Goal: Task Accomplishment & Management: Complete application form

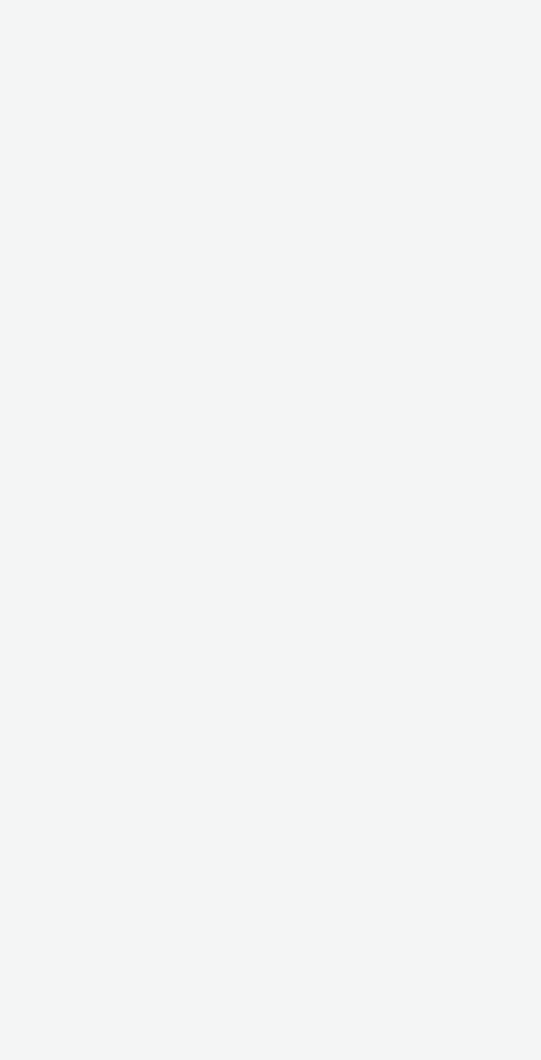
click at [296, 763] on div "Cal Automotive Menu Login Register Login ×" at bounding box center [270, 530] width 541 height 1060
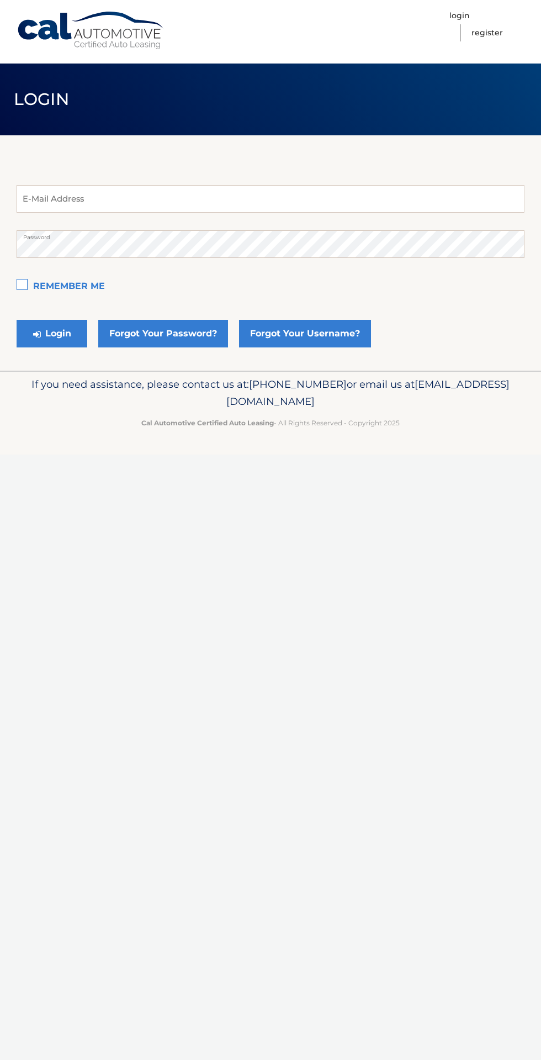
click at [386, 674] on div "Cal Automotive Menu Login Register Login ×" at bounding box center [270, 530] width 541 height 1060
click at [253, 468] on div "Cal Automotive Menu Login Register Login ×" at bounding box center [270, 530] width 541 height 1060
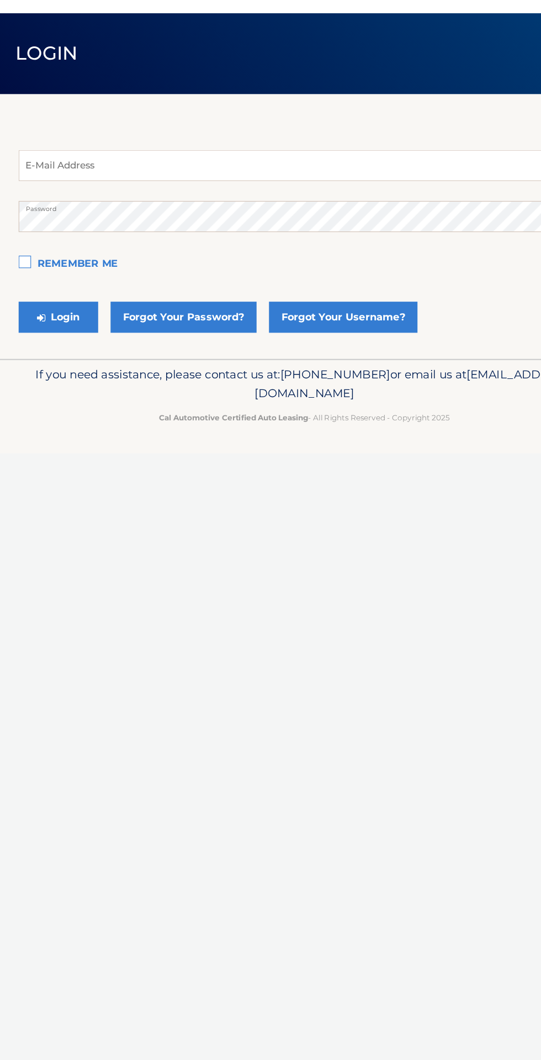
click at [307, 846] on div "Cal Automotive Menu Login Register Login ×" at bounding box center [270, 530] width 541 height 1060
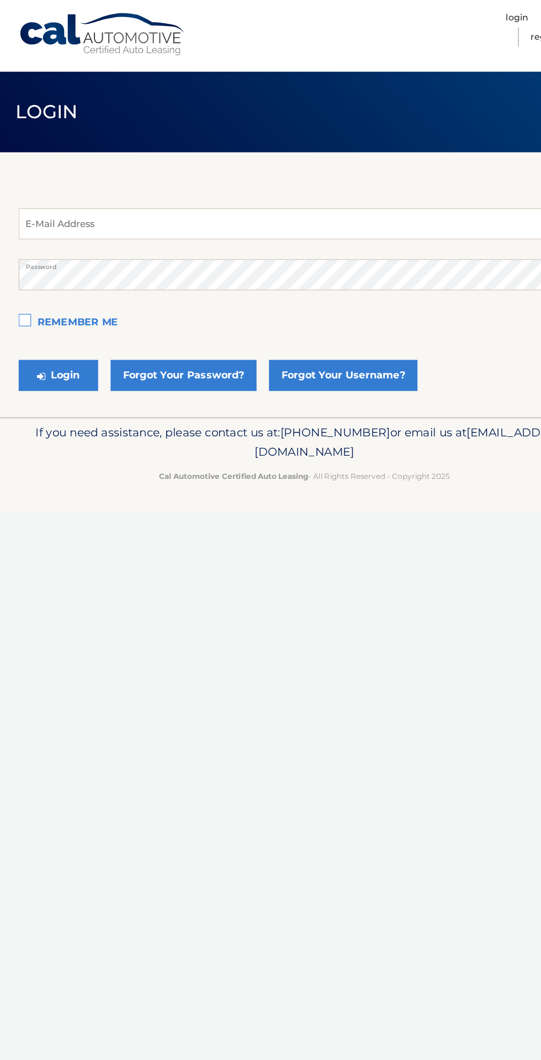
click at [297, 601] on div "Cal Automotive Menu Login Register Login ×" at bounding box center [270, 530] width 541 height 1060
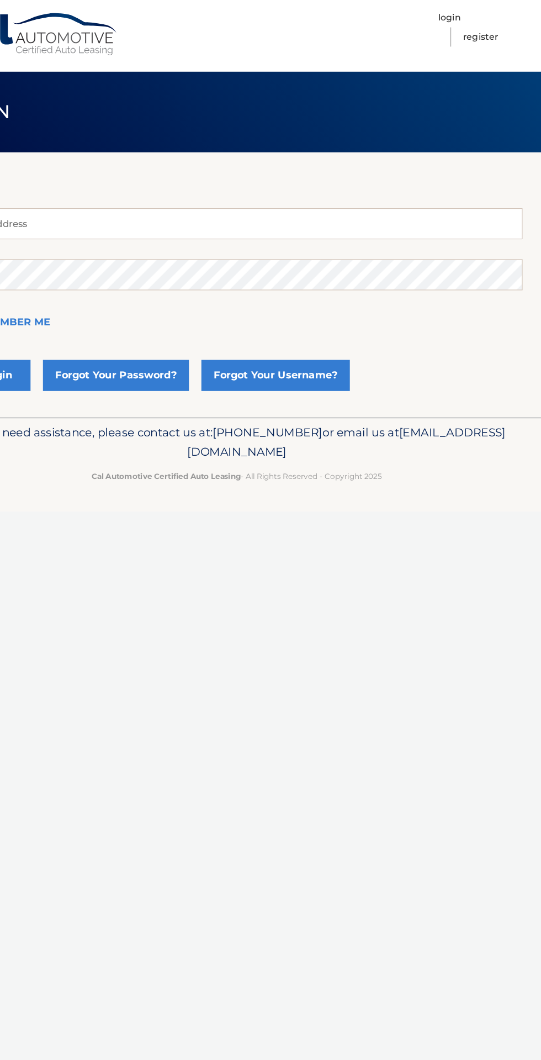
click at [435, 816] on div "Cal Automotive Menu Login Register Login ×" at bounding box center [270, 530] width 541 height 1060
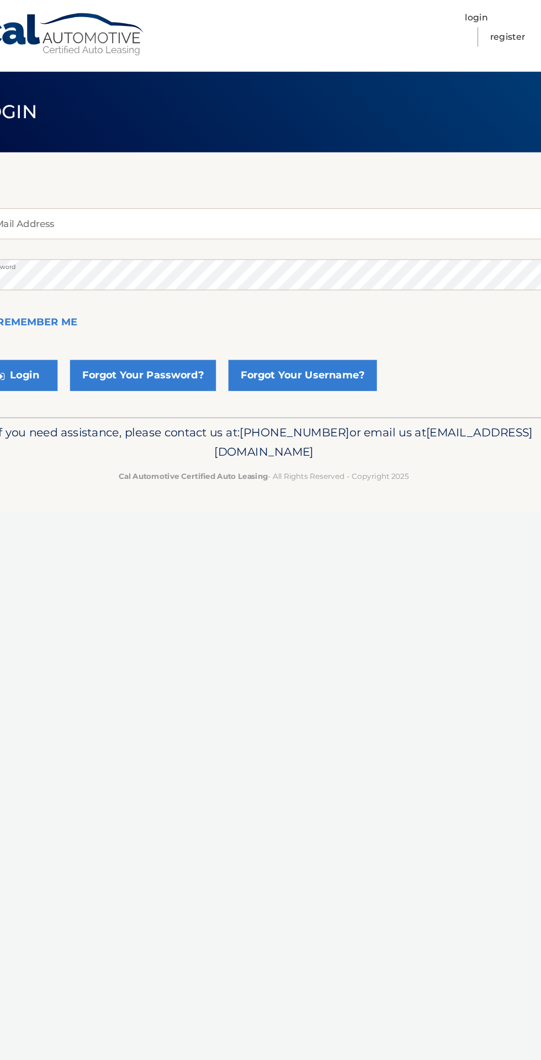
click at [444, 523] on div "Cal Automotive Menu Login Register Login ×" at bounding box center [270, 530] width 541 height 1060
click at [445, 582] on div "Cal Automotive Menu Login Register Login ×" at bounding box center [270, 530] width 541 height 1060
click at [389, 135] on div "E-Mail Address Password Remember Me Login Forgot Your Password? Forgot Your Use…" at bounding box center [271, 252] width 508 height 235
click at [445, 511] on div "Cal Automotive Menu Login Register Login ×" at bounding box center [270, 530] width 541 height 1060
click at [323, 202] on input "email" at bounding box center [271, 199] width 508 height 28
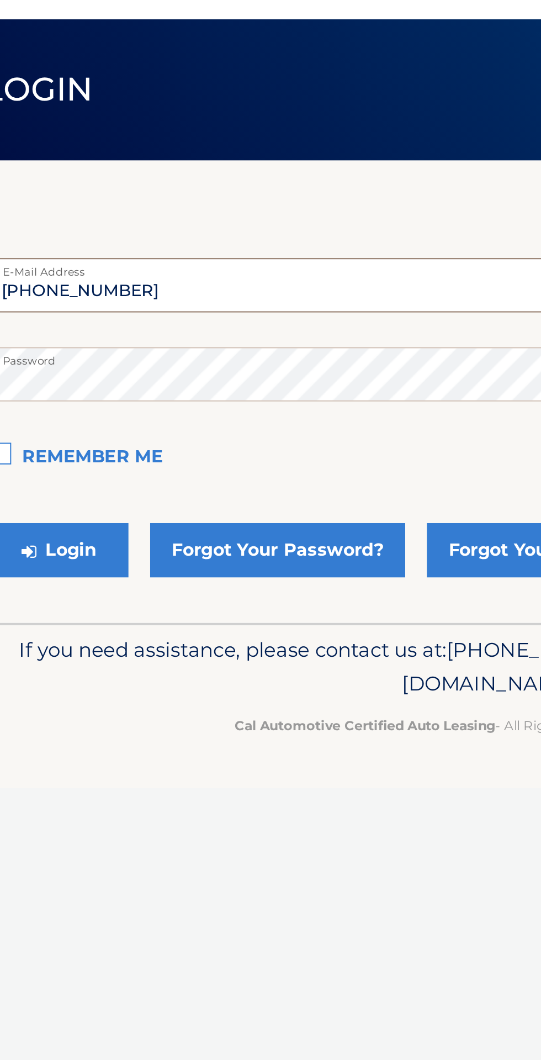
type input "[PHONE_NUMBER]"
click at [202, 102] on header "Login" at bounding box center [270, 100] width 541 height 72
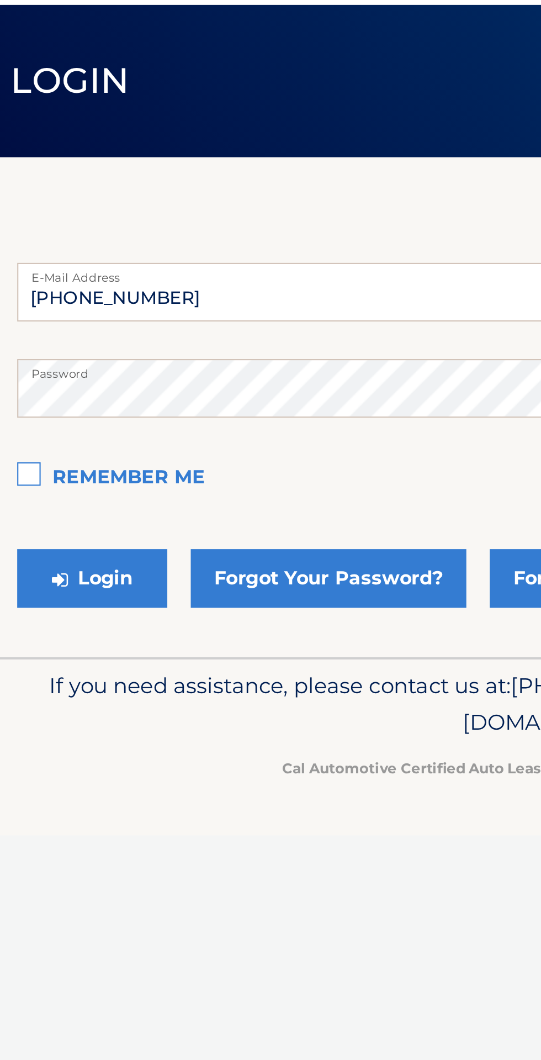
click at [183, 387] on p "If you need assistance, please contact us at: [PHONE_NUMBER] or email us at [EM…" at bounding box center [271, 393] width 508 height 35
click at [223, 223] on form "[PHONE_NUMBER] E-Mail Address Password Remember Me Login Forgot Your Password? …" at bounding box center [271, 269] width 508 height 168
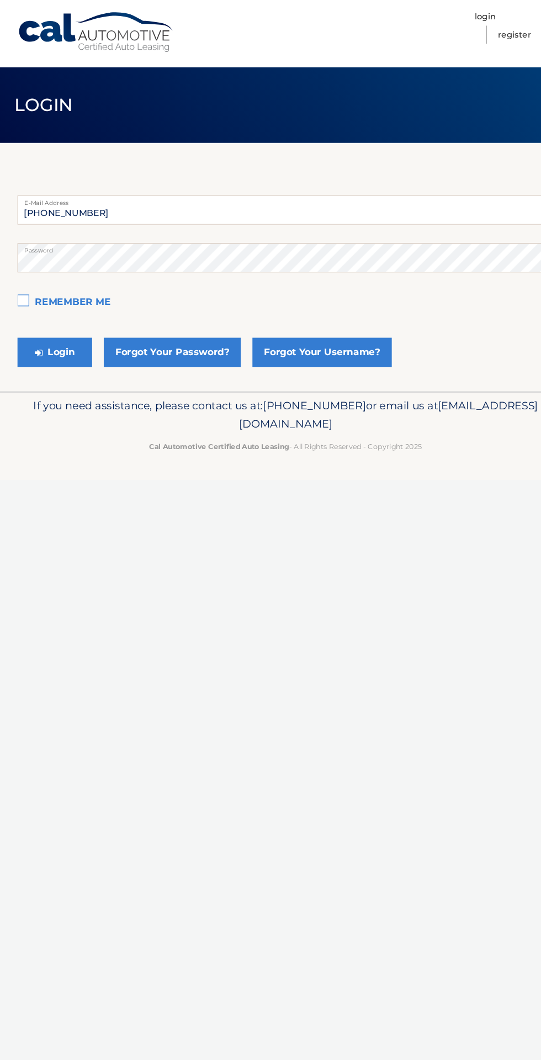
click at [284, 526] on div "Cal Automotive Menu Login Register Login ×" at bounding box center [270, 530] width 541 height 1060
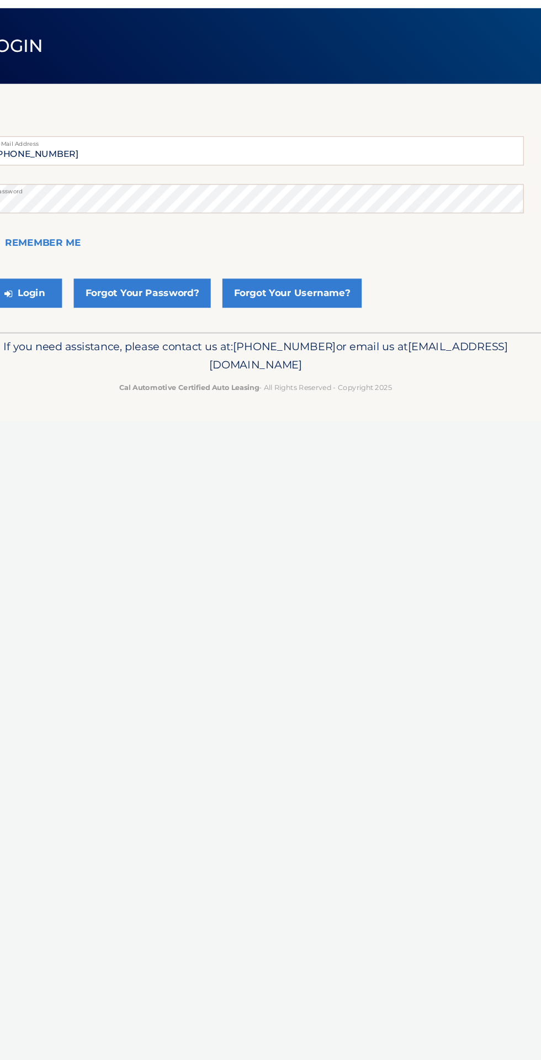
click at [354, 697] on div "Cal Automotive Menu Login Register Login ×" at bounding box center [270, 530] width 541 height 1060
click at [420, 806] on div "Cal Automotive Menu Login Register Login ×" at bounding box center [270, 530] width 541 height 1060
click at [236, 145] on div "[PHONE_NUMBER] E-Mail Address Password Remember Me Login Forgot Your Password? …" at bounding box center [271, 252] width 508 height 235
click at [305, 141] on div "[PHONE_NUMBER] E-Mail Address Password Remember Me Login Forgot Your Password? …" at bounding box center [271, 252] width 508 height 235
click at [373, 604] on div "Cal Automotive Menu Login Register Login ×" at bounding box center [270, 530] width 541 height 1060
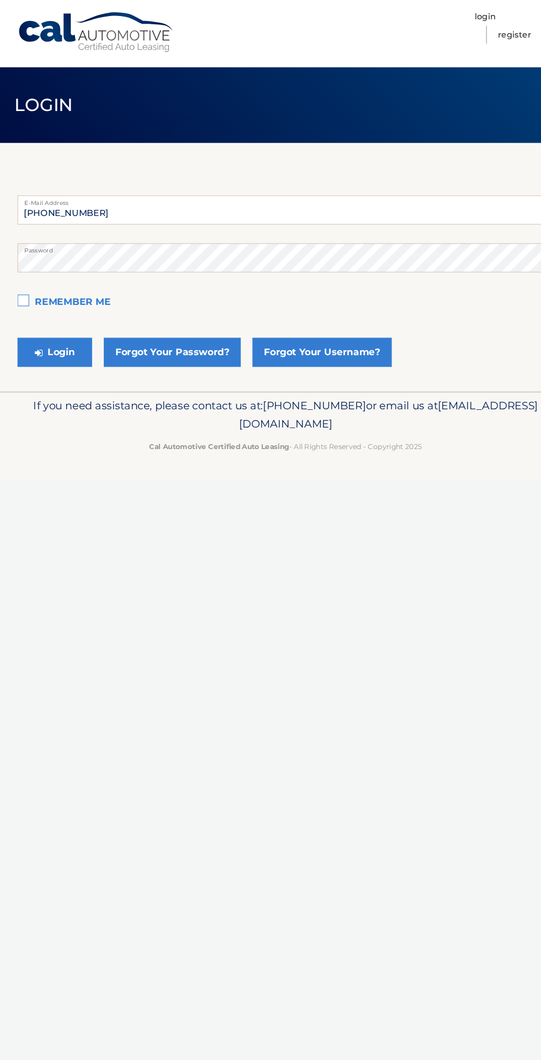
click at [328, 509] on div "Cal Automotive Menu Login Register Login ×" at bounding box center [270, 530] width 541 height 1060
click at [355, 604] on div "Cal Automotive Menu Login Register Login ×" at bounding box center [270, 530] width 541 height 1060
click at [370, 528] on div "Cal Automotive Menu Login Register Login ×" at bounding box center [270, 530] width 541 height 1060
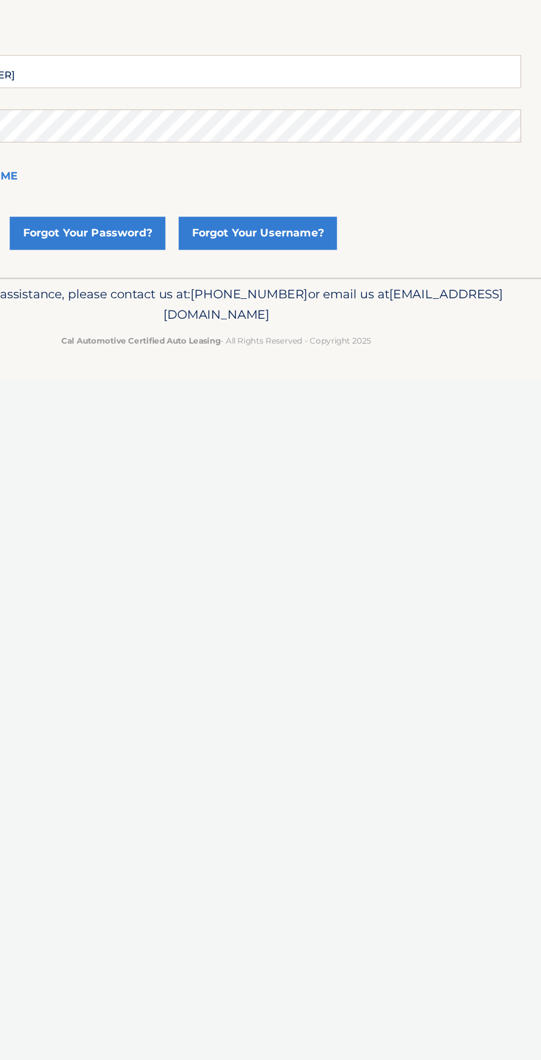
click at [458, 725] on div "Cal Automotive Menu Login Register Login ×" at bounding box center [270, 530] width 541 height 1060
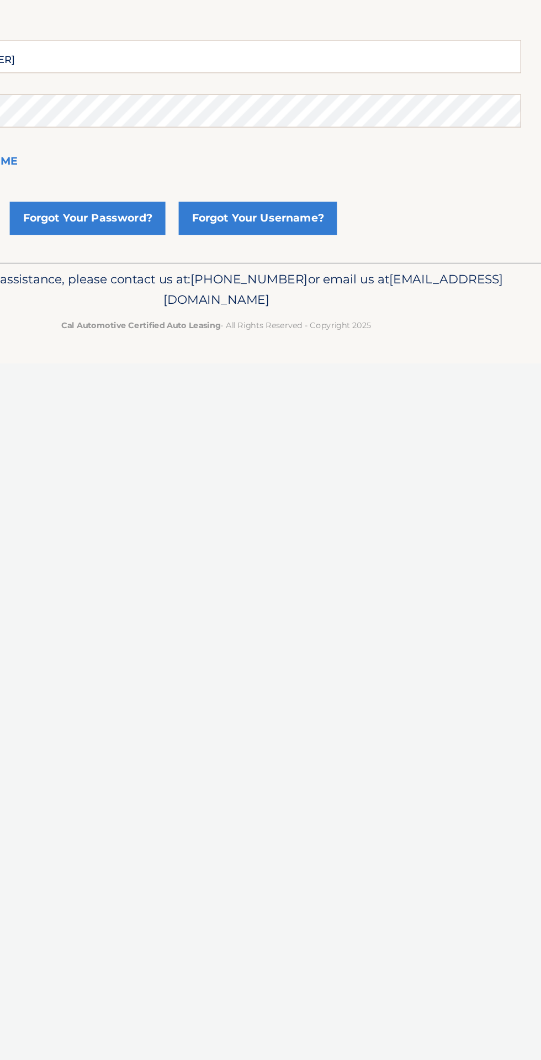
click at [403, 636] on div "Cal Automotive Menu Login Register Login ×" at bounding box center [270, 530] width 541 height 1060
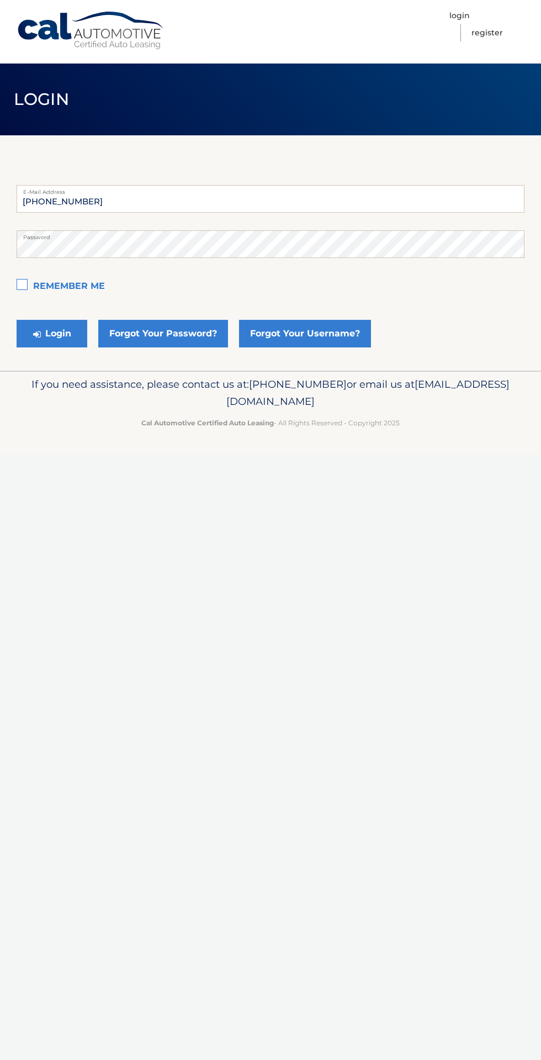
click at [283, 576] on div "Cal Automotive Menu Login Register Login ×" at bounding box center [270, 530] width 541 height 1060
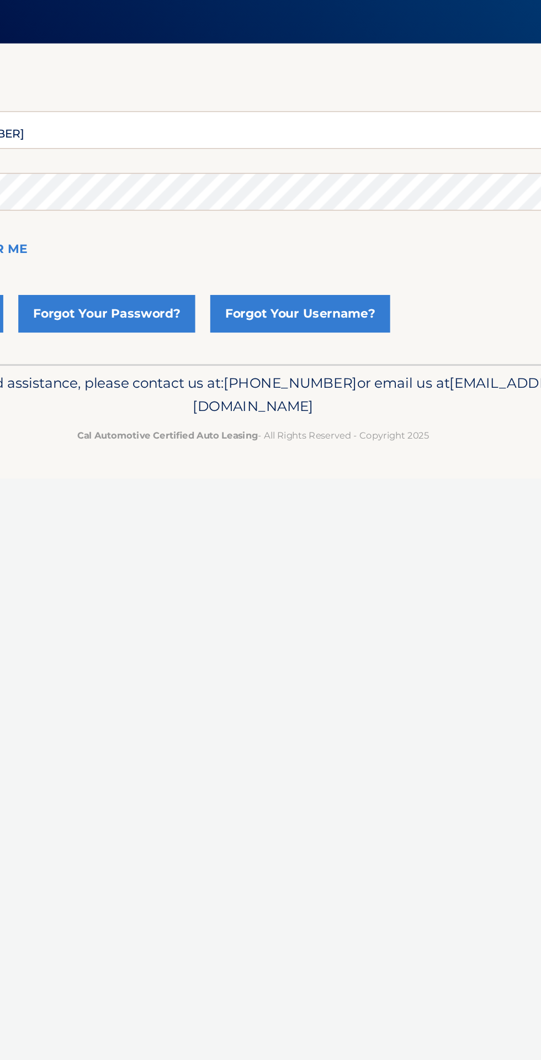
click at [320, 620] on div "Cal Automotive Menu Login Register Login ×" at bounding box center [270, 530] width 541 height 1060
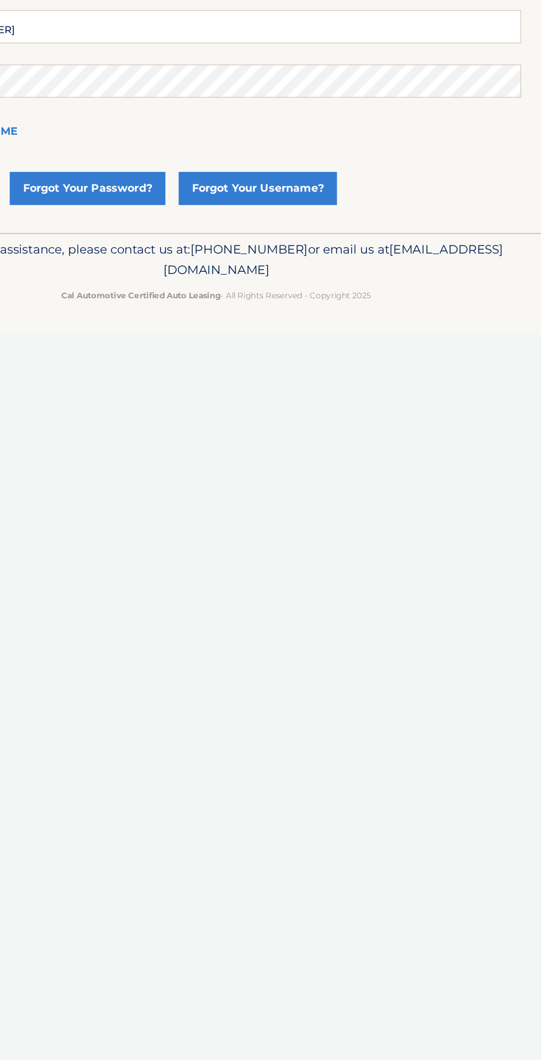
click at [420, 537] on div "Cal Automotive Menu Login Register Login ×" at bounding box center [270, 530] width 541 height 1060
click at [425, 727] on div "Cal Automotive Menu Login Register Login ×" at bounding box center [270, 530] width 541 height 1060
click at [395, 377] on p "If you need assistance, please contact us at: [PHONE_NUMBER] or email us at [EM…" at bounding box center [271, 393] width 508 height 35
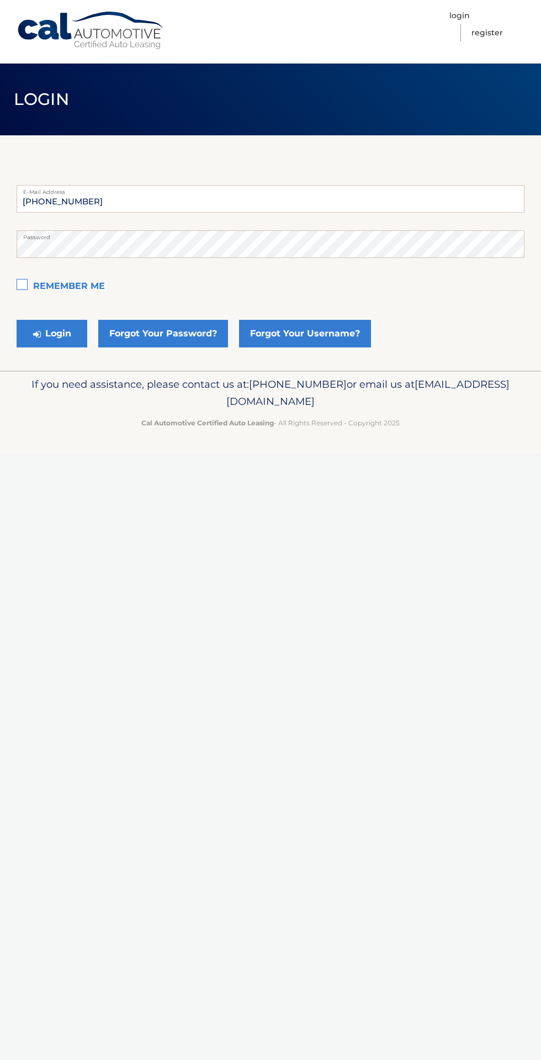
click at [150, 438] on footer "If you need assistance, please contact us at: [PHONE_NUMBER] or email us at [EM…" at bounding box center [270, 413] width 541 height 84
click at [345, 721] on div "Cal Automotive Menu Login Register Login ×" at bounding box center [270, 530] width 541 height 1060
click at [356, 322] on link "Forgot Your Username?" at bounding box center [305, 334] width 132 height 28
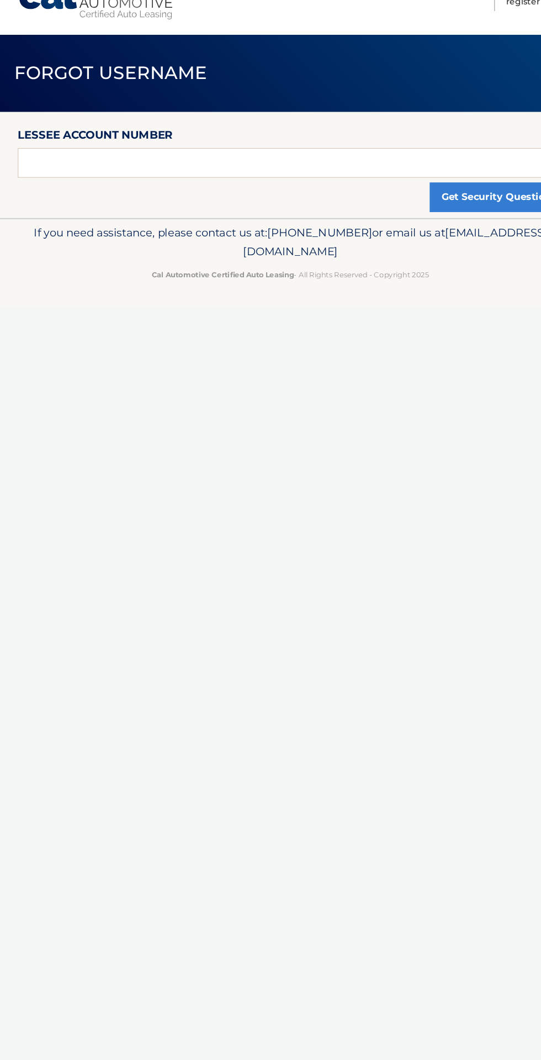
click at [274, 655] on div "Cal Automotive Menu Login Register Forgot Username" at bounding box center [270, 530] width 541 height 1060
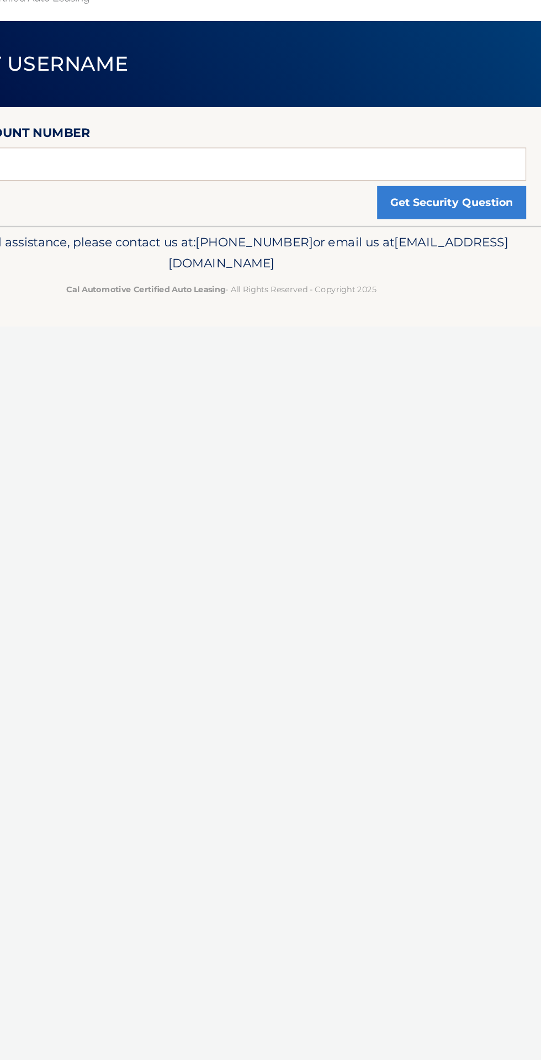
click at [395, 311] on footer "If you need assistance, please contact us at: [PHONE_NUMBER] or email us at [EM…" at bounding box center [270, 276] width 541 height 84
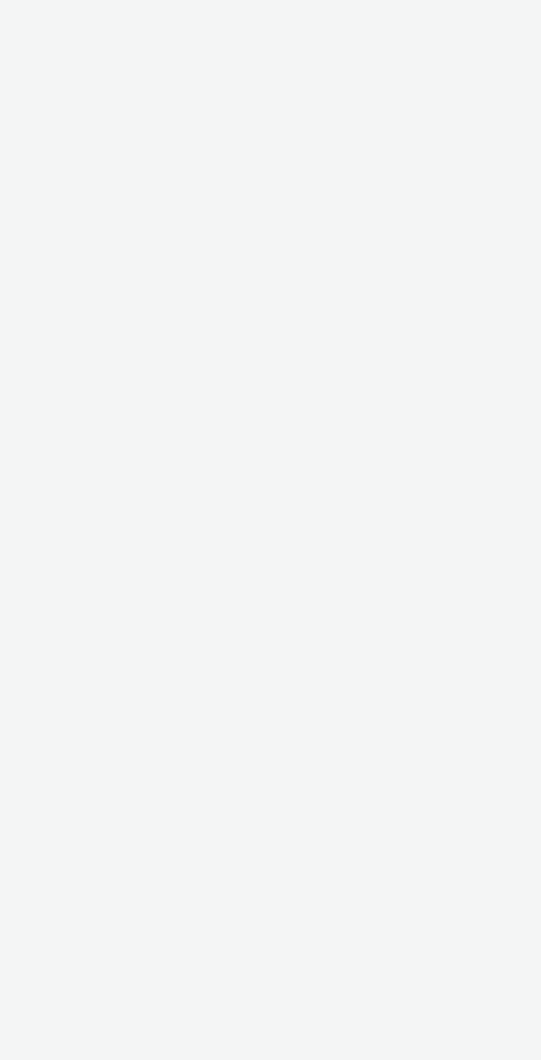
click at [203, 745] on div "Cal Automotive Menu Login Register Forgot Username" at bounding box center [270, 530] width 541 height 1060
click at [468, 841] on div "Cal Automotive Menu Login Register Forgot Username" at bounding box center [270, 530] width 541 height 1060
click at [442, 978] on div "Cal Automotive Menu Login Register Forgot Username" at bounding box center [270, 530] width 541 height 1060
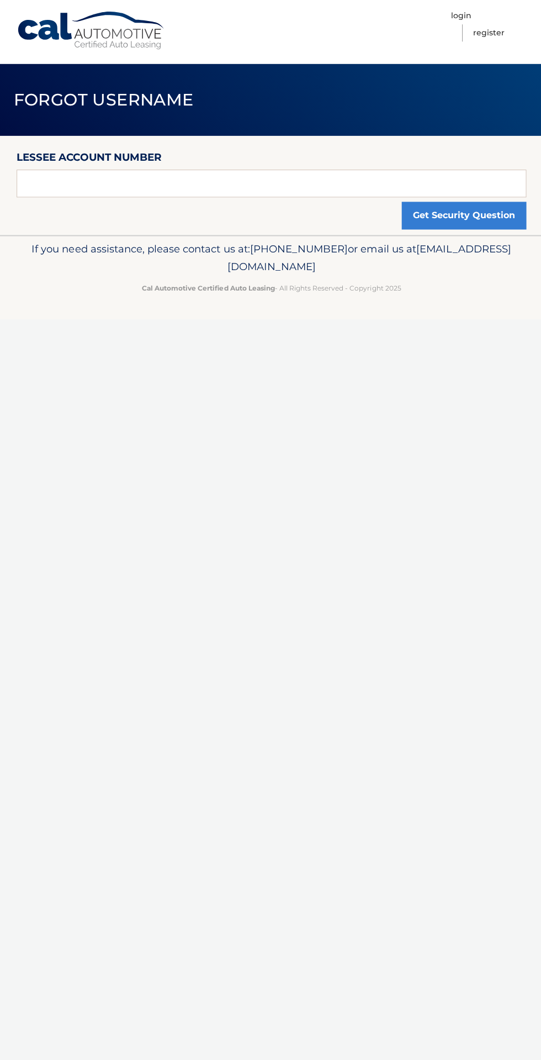
click at [409, 677] on div "Cal Automotive Menu Login Register Forgot Username" at bounding box center [270, 530] width 541 height 1060
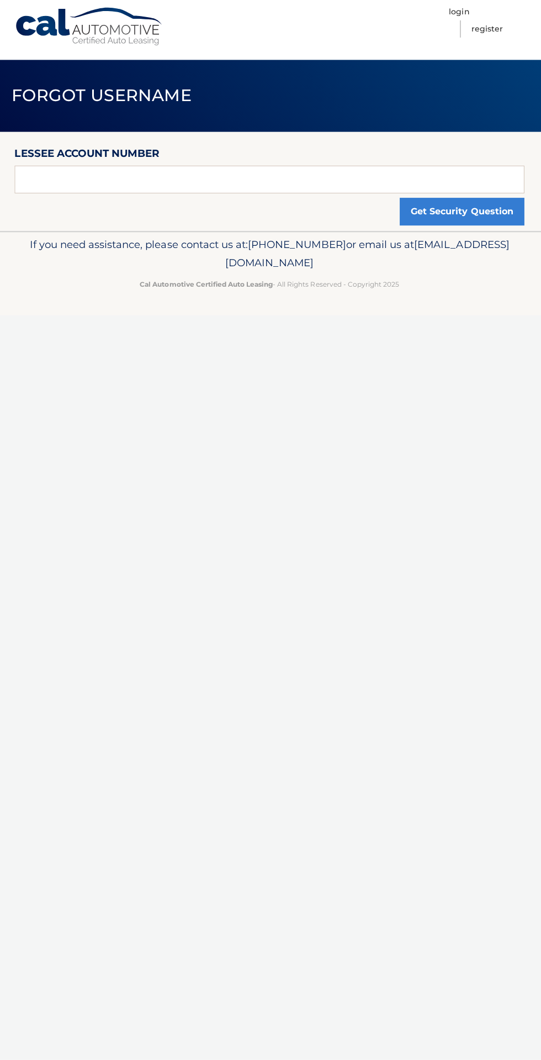
click at [320, 284] on p "Cal Automotive Certified Auto Leasing - All Rights Reserved - Copyright 2025" at bounding box center [271, 287] width 508 height 12
click at [318, 596] on div "Cal Automotive Menu Login Register Forgot Username" at bounding box center [270, 530] width 541 height 1060
click at [415, 514] on div "Cal Automotive Menu Login Register Forgot Username" at bounding box center [270, 530] width 541 height 1060
click at [305, 517] on div "Cal Automotive Menu Login Register Forgot Username" at bounding box center [270, 530] width 541 height 1060
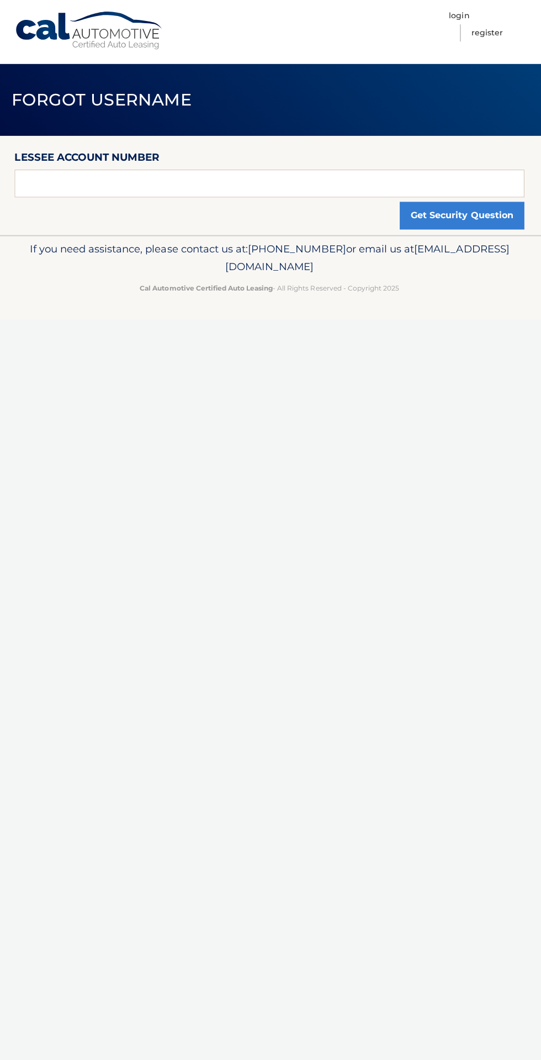
click at [271, 584] on div "Cal Automotive Menu Login Register Forgot Username" at bounding box center [270, 530] width 541 height 1060
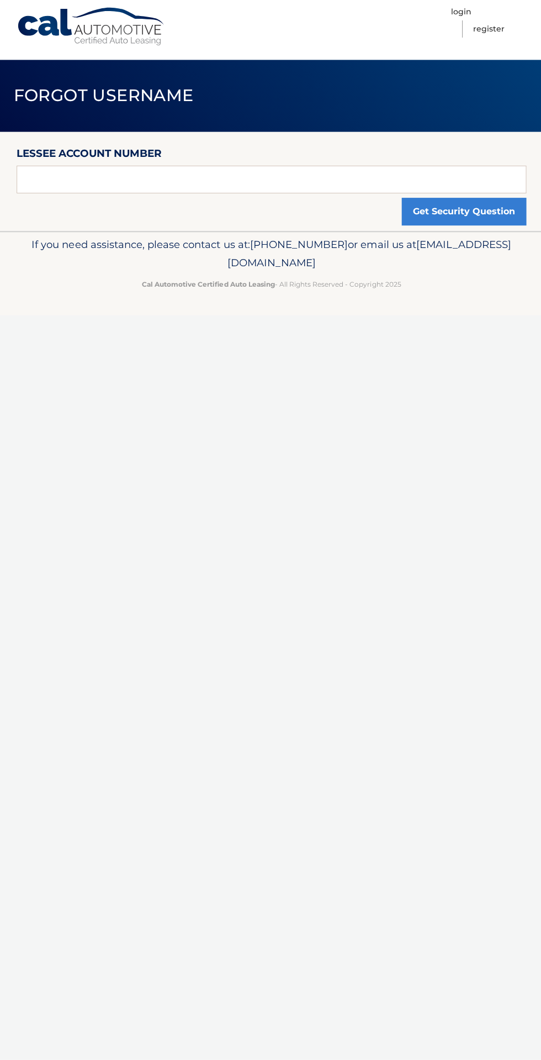
click at [422, 633] on div "Cal Automotive Menu Login Register Forgot Username" at bounding box center [270, 530] width 541 height 1060
click at [250, 223] on div "Lessee Account Number Get Security Question" at bounding box center [271, 184] width 508 height 99
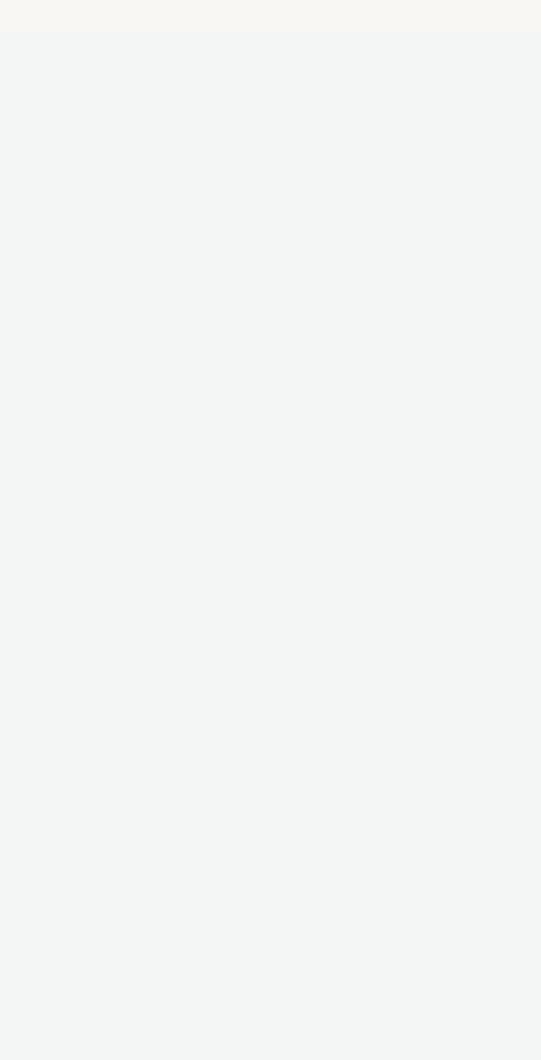
click at [389, 516] on div "Cal Automotive Menu Login Register Forgot Username" at bounding box center [270, 530] width 541 height 1060
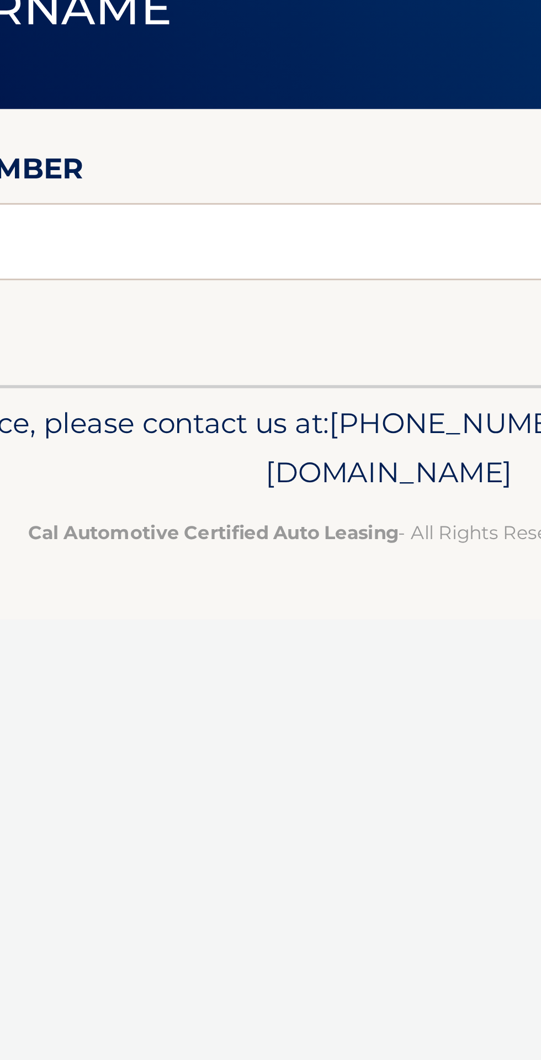
click at [278, 351] on div "Cal Automotive Menu Login Register Forgot Username" at bounding box center [270, 530] width 541 height 1060
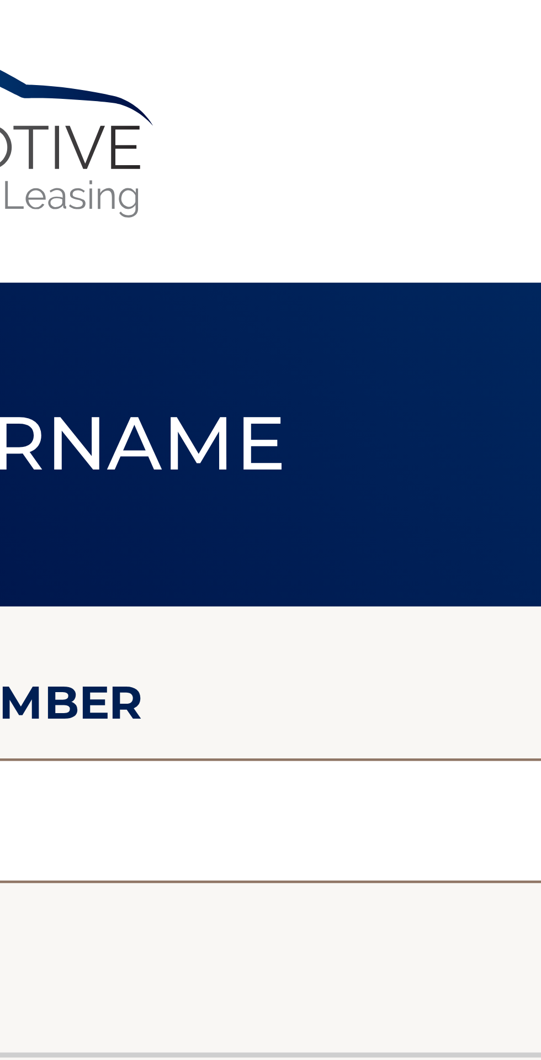
click at [203, 172] on input "text" at bounding box center [271, 183] width 508 height 28
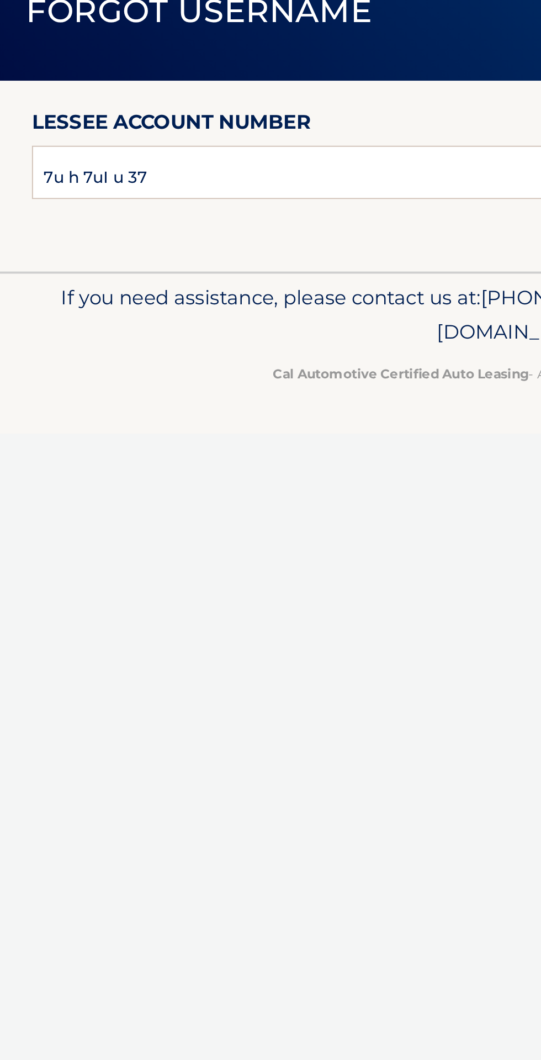
click at [165, 254] on p "If you need assistance, please contact us at: [PHONE_NUMBER] or email us at [EM…" at bounding box center [271, 256] width 508 height 35
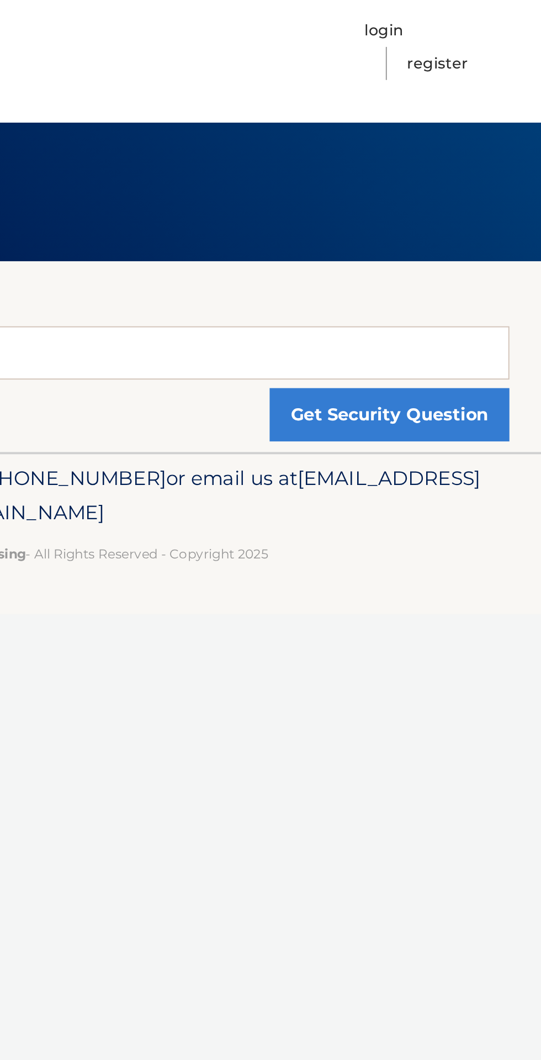
click at [312, 17] on nav "Menu Login Register" at bounding box center [350, 32] width 350 height 64
click at [472, 415] on div "Cal Automotive Menu Login Register Forgot Username" at bounding box center [270, 530] width 541 height 1060
click at [458, 373] on div "Cal Automotive Menu Login Register Forgot Username" at bounding box center [270, 530] width 541 height 1060
click at [449, 317] on footer "If you need assistance, please contact us at: [PHONE_NUMBER] or email us at [EM…" at bounding box center [270, 276] width 541 height 84
click at [378, 255] on p "If you need assistance, please contact us at: [PHONE_NUMBER] or email us at [EM…" at bounding box center [271, 256] width 508 height 35
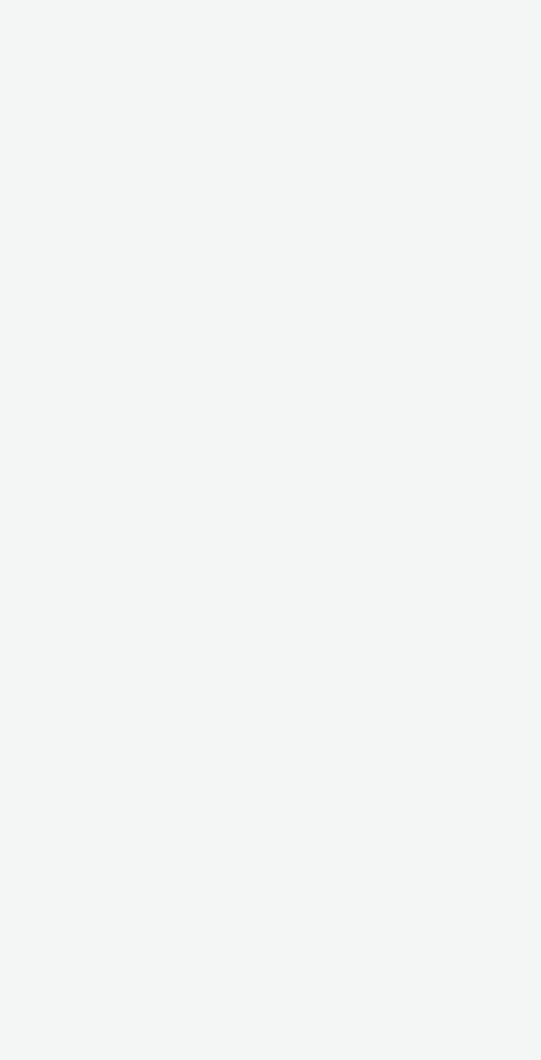
click at [333, 455] on div "Cal Automotive Menu Login Register Forgot Username" at bounding box center [270, 530] width 541 height 1060
click at [398, 747] on div "Cal Automotive Menu Login Register Forgot Username" at bounding box center [270, 530] width 541 height 1060
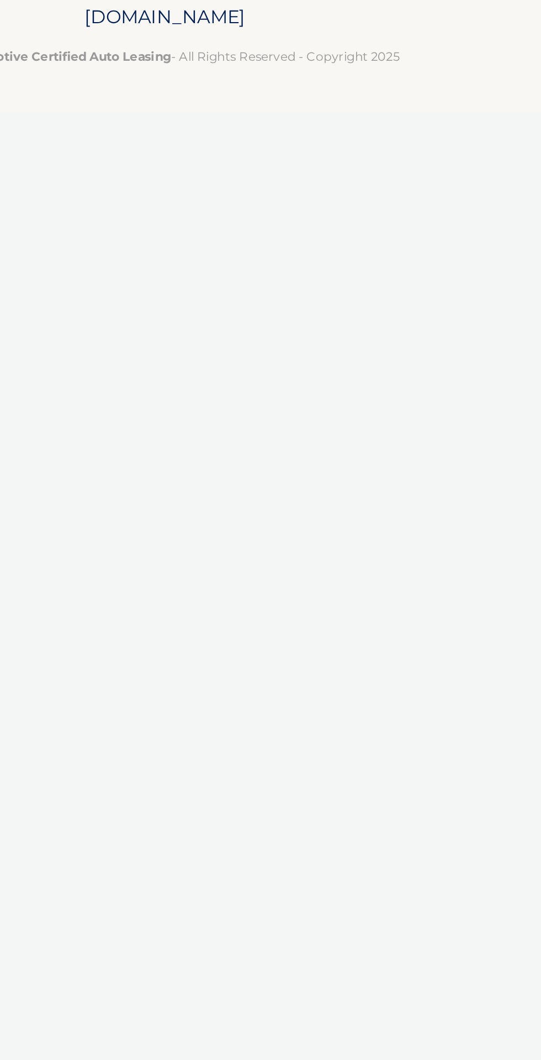
click at [383, 567] on div "Cal Automotive Menu Login Register Forgot Username" at bounding box center [270, 530] width 541 height 1060
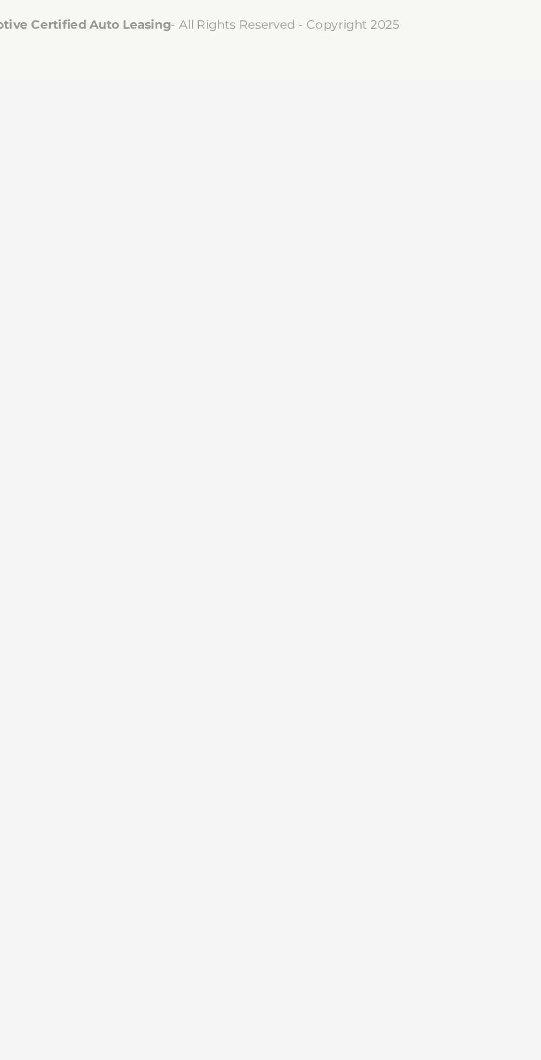
click at [409, 608] on div "Cal Automotive Menu Login Register Forgot Username" at bounding box center [270, 530] width 541 height 1060
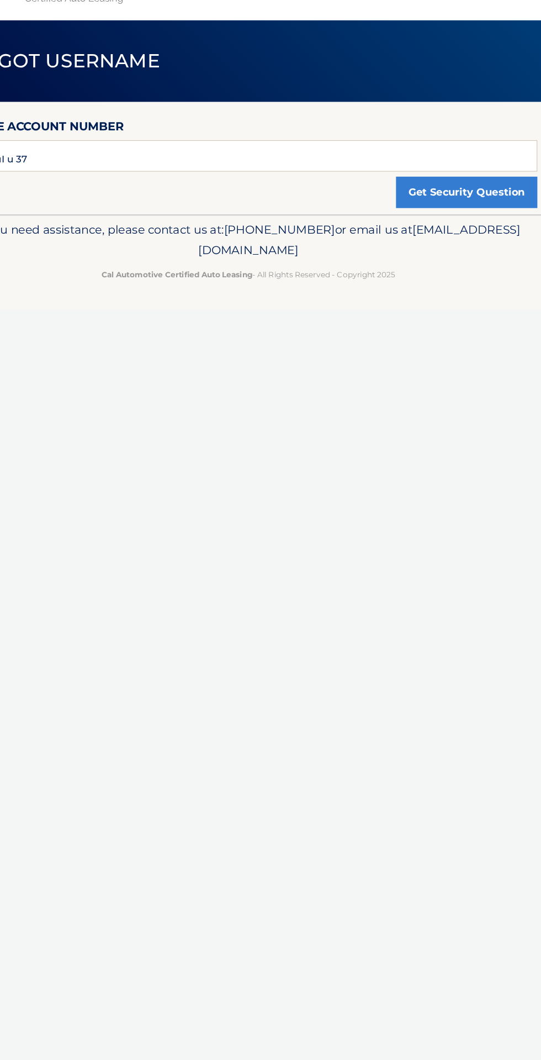
click at [287, 711] on div "Cal Automotive Menu Login Register Forgot Username" at bounding box center [270, 530] width 541 height 1060
click at [241, 257] on p "If you need assistance, please contact us at: [PHONE_NUMBER] or email us at [EM…" at bounding box center [271, 256] width 508 height 35
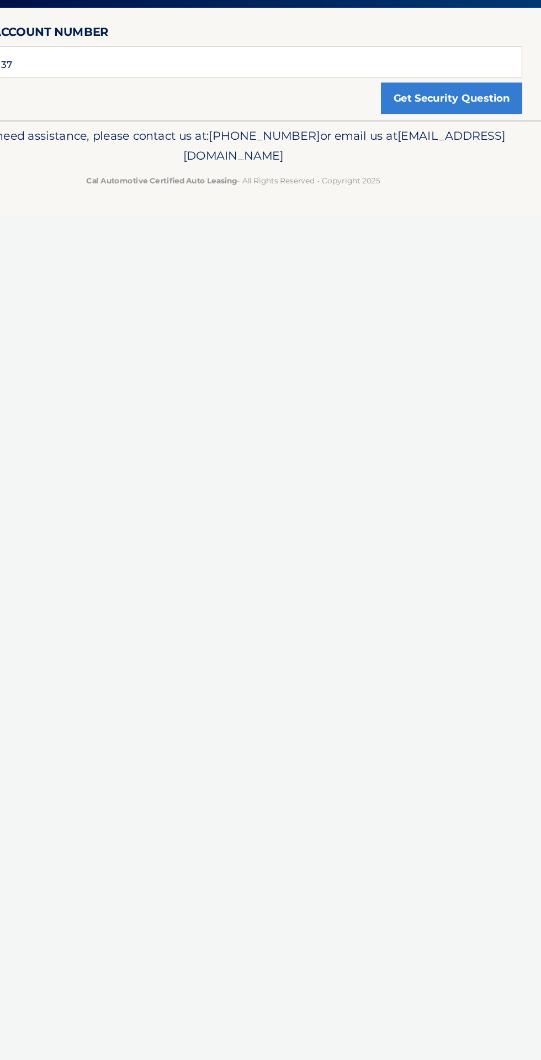
click at [339, 671] on div "Cal Automotive Menu Login Register Forgot Username" at bounding box center [270, 530] width 541 height 1060
click at [320, 605] on div "Cal Automotive Menu Login Register Forgot Username" at bounding box center [270, 530] width 541 height 1060
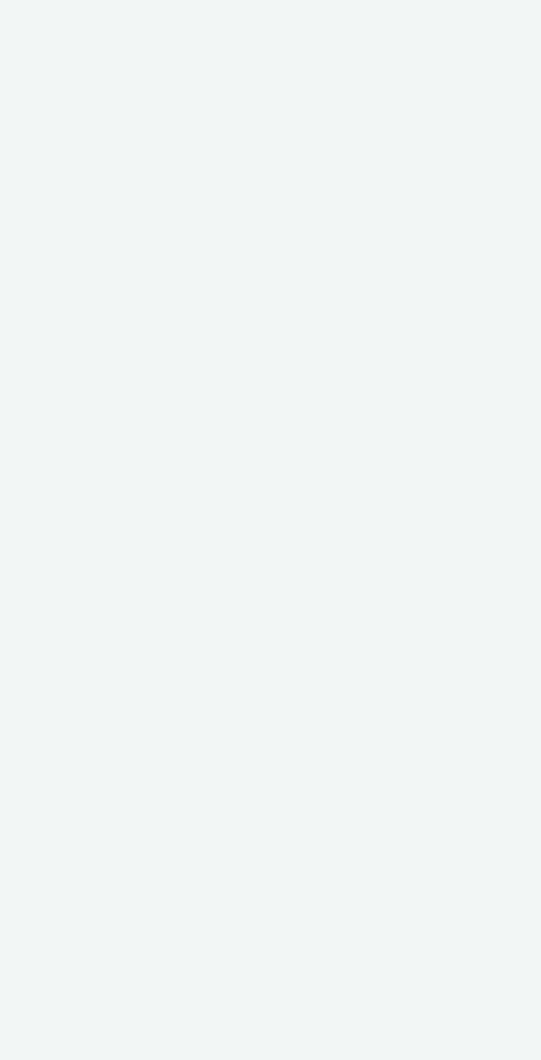
click at [305, 728] on div "Cal Automotive Menu Login Register Forgot Username" at bounding box center [270, 530] width 541 height 1060
click at [373, 524] on div "Cal Automotive Menu Login Register Forgot Username" at bounding box center [270, 530] width 541 height 1060
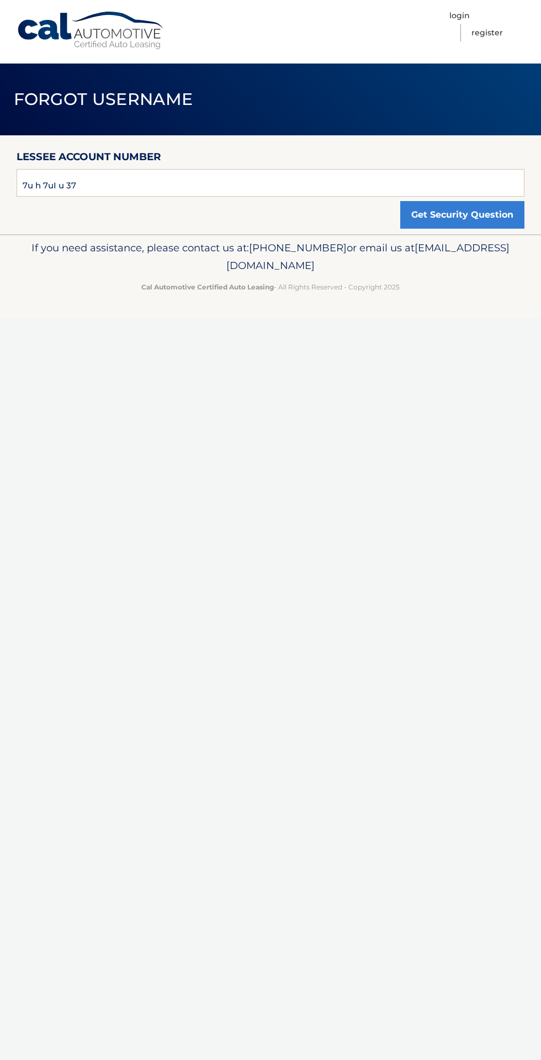
click at [277, 255] on p "If you need assistance, please contact us at: [PHONE_NUMBER] or email us at [EM…" at bounding box center [271, 256] width 508 height 35
click at [388, 565] on div "Cal Automotive Menu Login Register Forgot Username" at bounding box center [270, 530] width 541 height 1060
click at [357, 533] on div "Cal Automotive Menu Login Register Forgot Username" at bounding box center [270, 530] width 541 height 1060
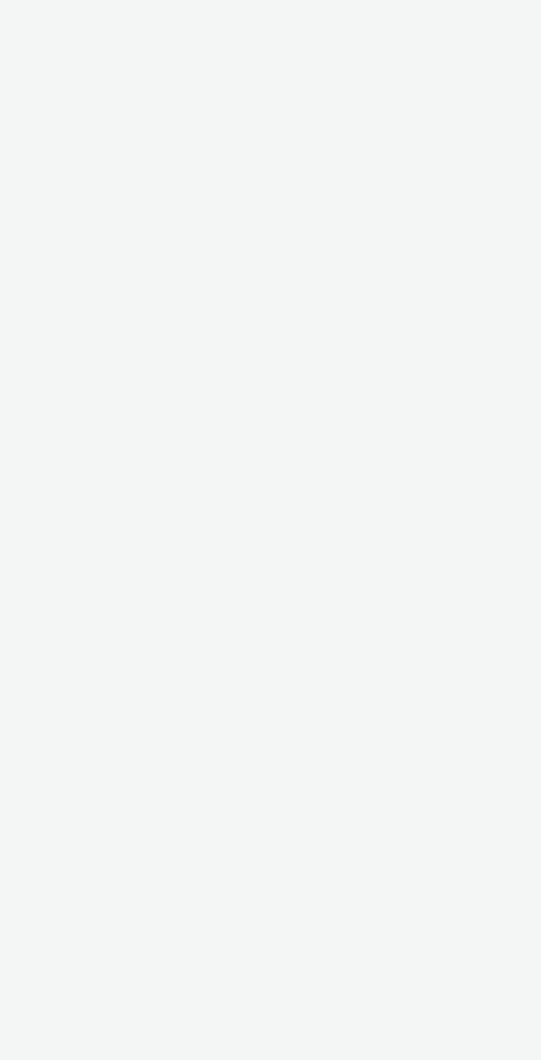
click at [282, 527] on div "Cal Automotive Menu Login Register Forgot Username" at bounding box center [270, 530] width 541 height 1060
click at [419, 664] on div "Cal Automotive Menu Login Register Forgot Username" at bounding box center [270, 530] width 541 height 1060
click at [261, 543] on div "Cal Automotive Menu Login Register Forgot Username" at bounding box center [270, 530] width 541 height 1060
click at [424, 815] on div "Cal Automotive Menu Login Register Forgot Username" at bounding box center [270, 530] width 541 height 1060
click at [355, 767] on div "Cal Automotive Menu Login Register Forgot Username" at bounding box center [270, 530] width 541 height 1060
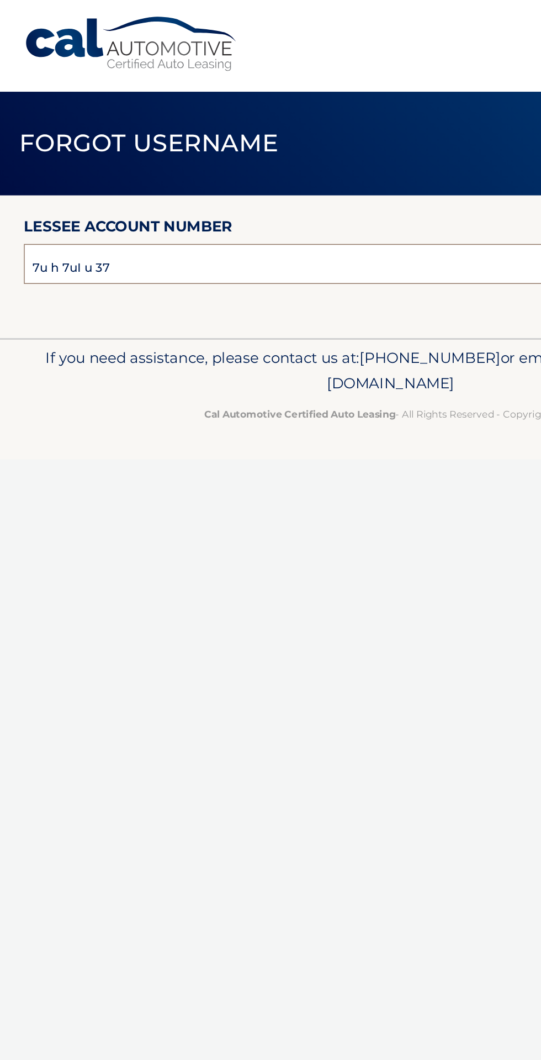
click at [108, 185] on input "7u h 7uI u 37" at bounding box center [271, 183] width 508 height 28
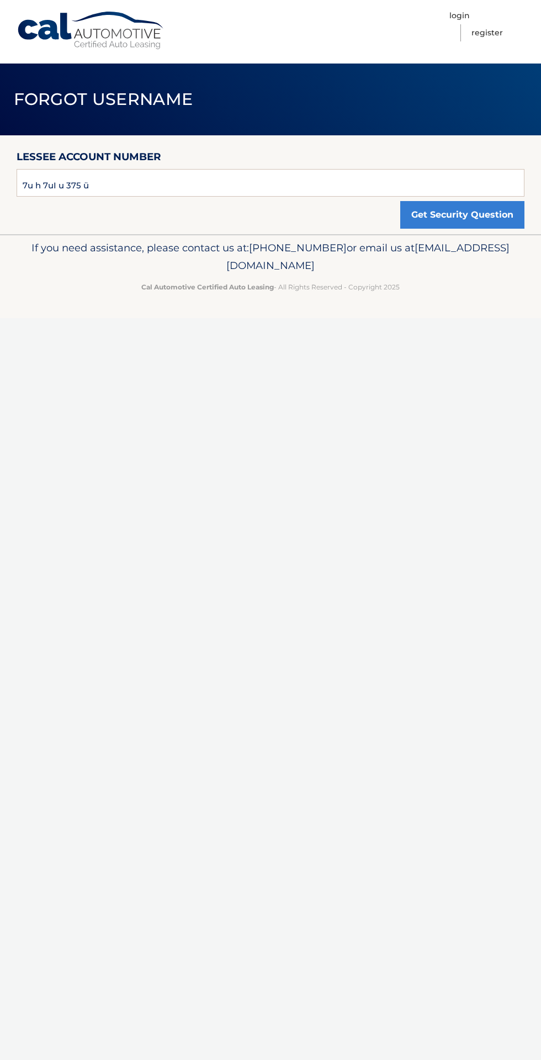
click at [391, 49] on nav "Menu Login Register" at bounding box center [350, 32] width 350 height 64
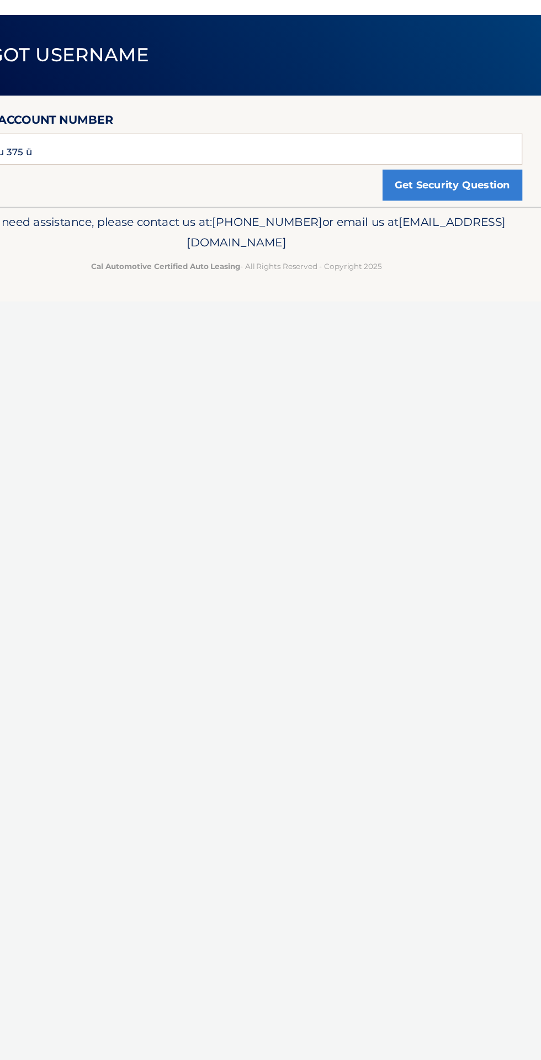
click at [384, 669] on div "Cal Automotive Menu Login Register Forgot Username" at bounding box center [270, 530] width 541 height 1060
click at [394, 685] on div "Cal Automotive Menu Login Register Forgot Username" at bounding box center [270, 530] width 541 height 1060
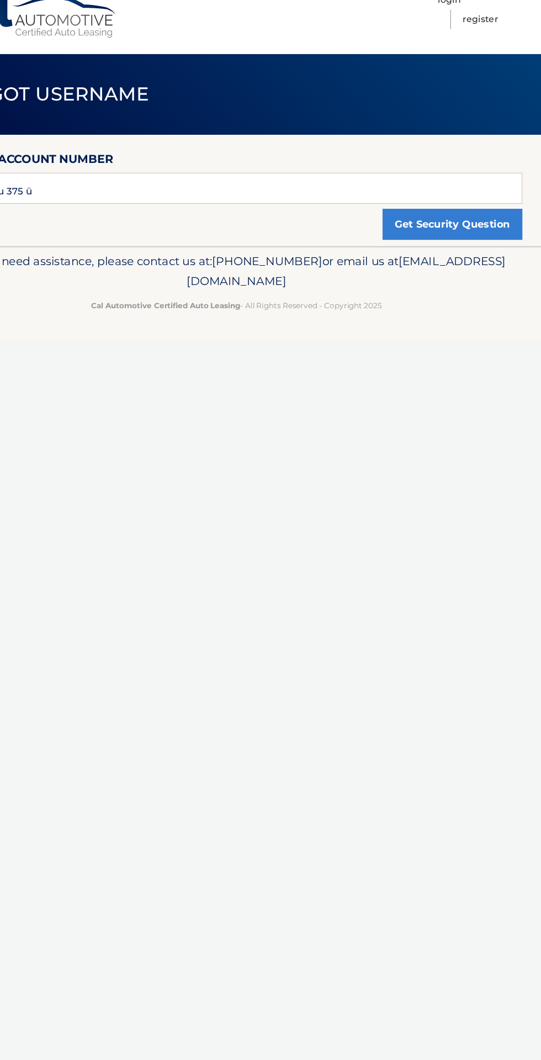
click at [387, 558] on div "Cal Automotive Menu Login Register Forgot Username" at bounding box center [270, 530] width 541 height 1060
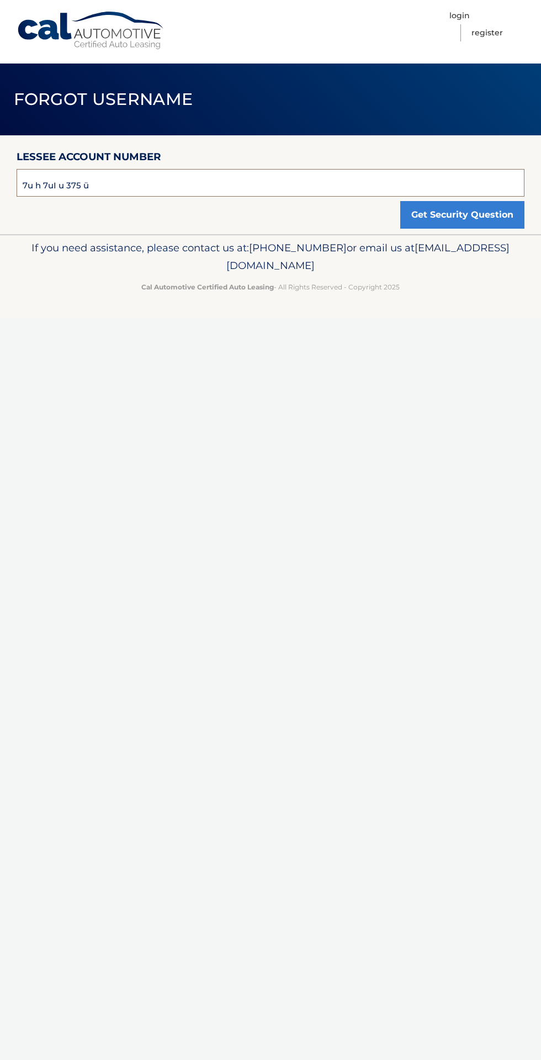
click at [254, 186] on input "7u h 7uI u 375 ü" at bounding box center [271, 183] width 508 height 28
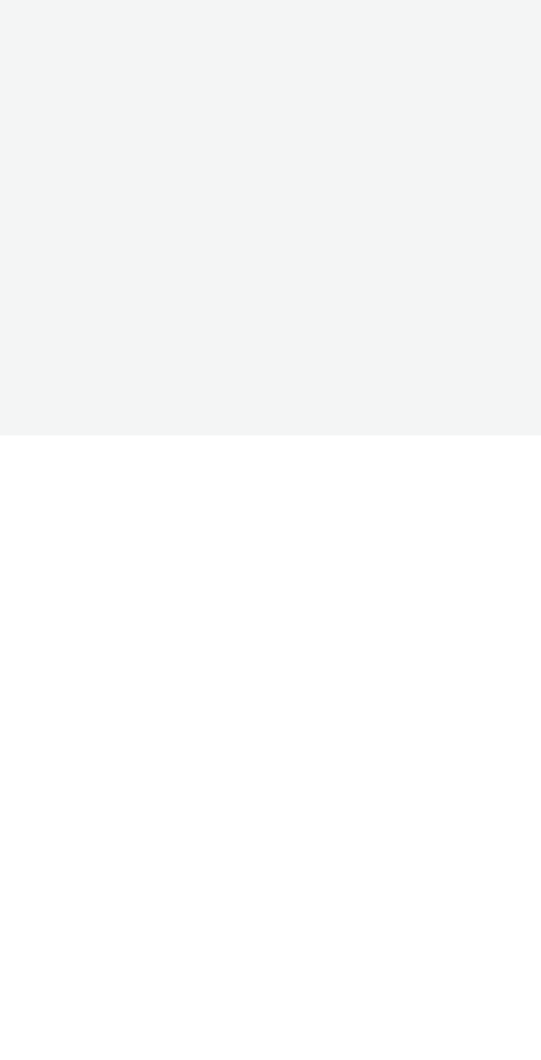
click at [165, 840] on div "Cal Automotive Menu Login Register Forgot Username" at bounding box center [270, 530] width 541 height 1060
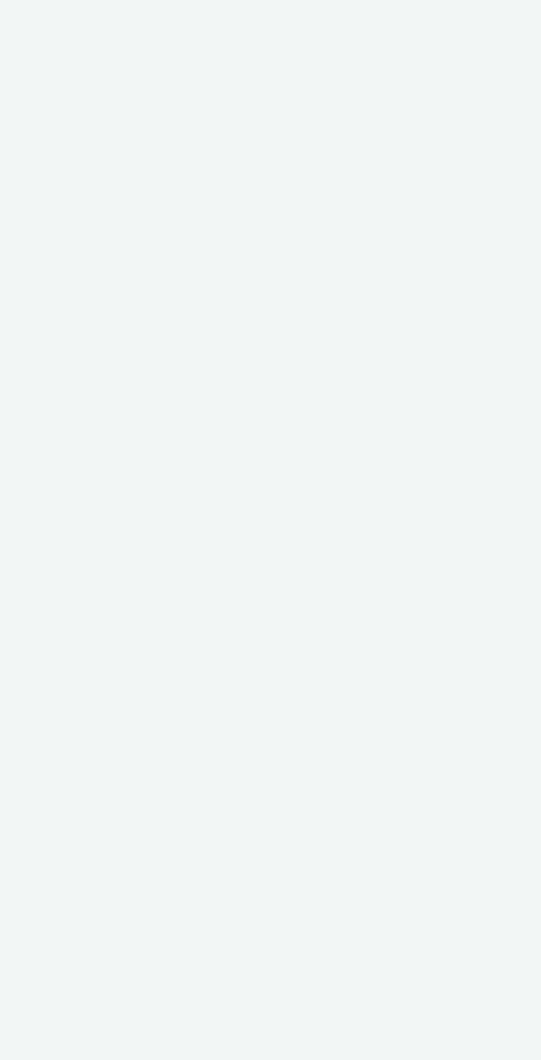
click at [210, 599] on div "Cal Automotive Menu Login Register Forgot Username" at bounding box center [270, 530] width 541 height 1060
click at [239, 850] on div "Cal Automotive Menu Login Register Forgot Username" at bounding box center [270, 530] width 541 height 1060
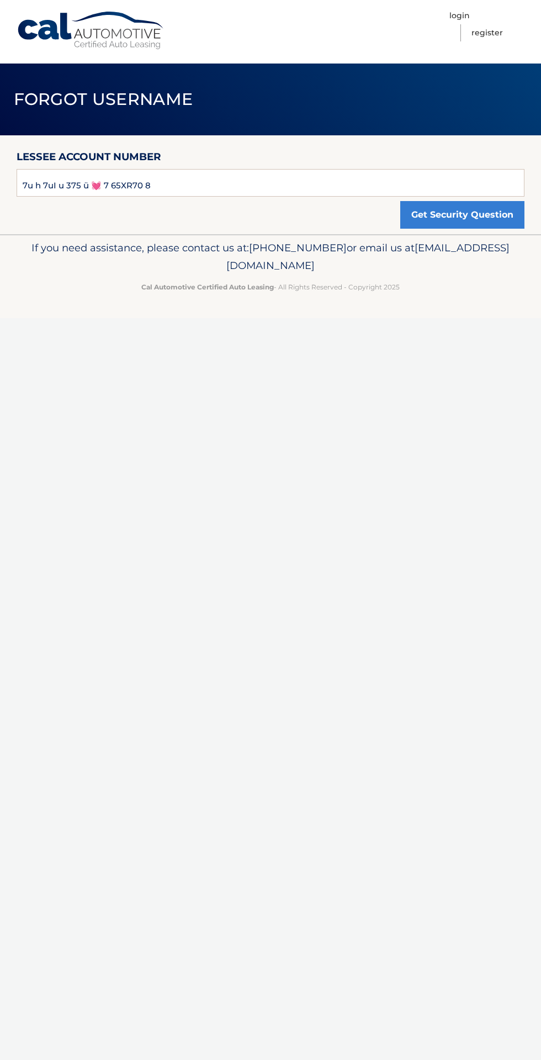
click at [214, 238] on div "If you need assistance, please contact us at: [PHONE_NUMBER] or email us at [EM…" at bounding box center [270, 265] width 541 height 62
click at [314, 549] on div "Cal Automotive Menu Login Register Forgot Username" at bounding box center [270, 530] width 541 height 1060
click at [265, 312] on footer "If you need assistance, please contact us at: [PHONE_NUMBER] or email us at [EM…" at bounding box center [270, 276] width 541 height 84
click at [172, 84] on header "Forgot Username" at bounding box center [270, 100] width 541 height 72
click at [426, 719] on div "Cal Automotive Menu Login Register Forgot Username" at bounding box center [270, 530] width 541 height 1060
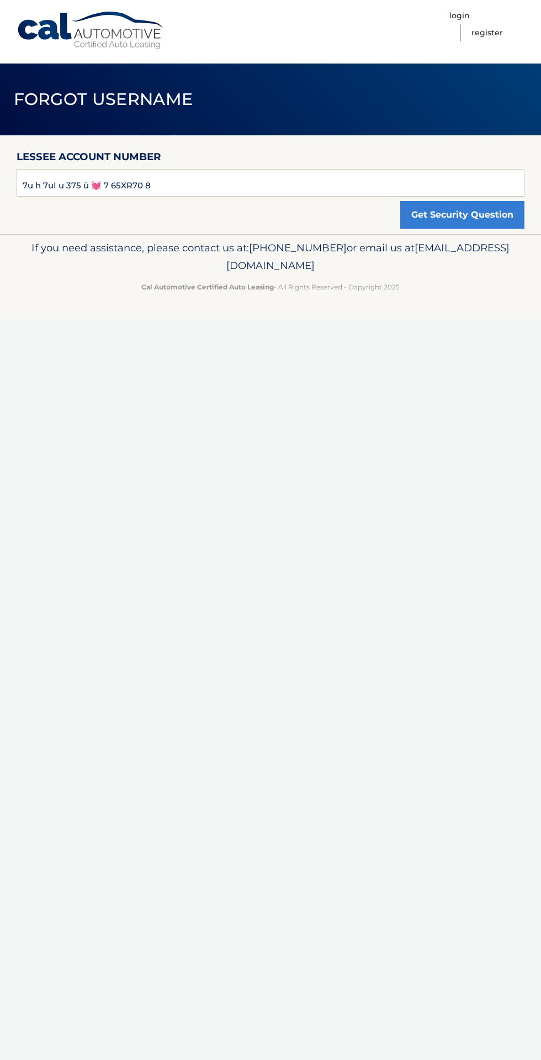
click at [366, 556] on div "Cal Automotive Menu Login Register Forgot Username" at bounding box center [270, 530] width 541 height 1060
click at [410, 436] on div "Cal Automotive Menu Login Register Forgot Username" at bounding box center [270, 530] width 541 height 1060
click at [439, 545] on div "Cal Automotive Menu Login Register Forgot Username" at bounding box center [270, 530] width 541 height 1060
click at [409, 438] on div "Cal Automotive Menu Login Register Forgot Username" at bounding box center [270, 530] width 541 height 1060
click at [420, 644] on div "Cal Automotive Menu Login Register Forgot Username" at bounding box center [270, 530] width 541 height 1060
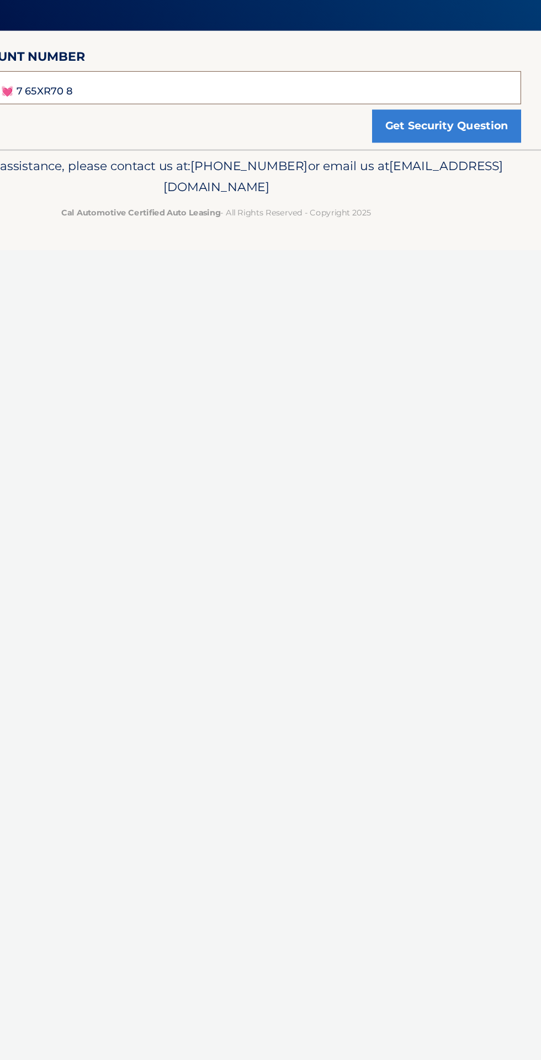
click at [353, 170] on input "7u h 7uI u 375 ü 💓 7 65XR70 8" at bounding box center [271, 183] width 508 height 28
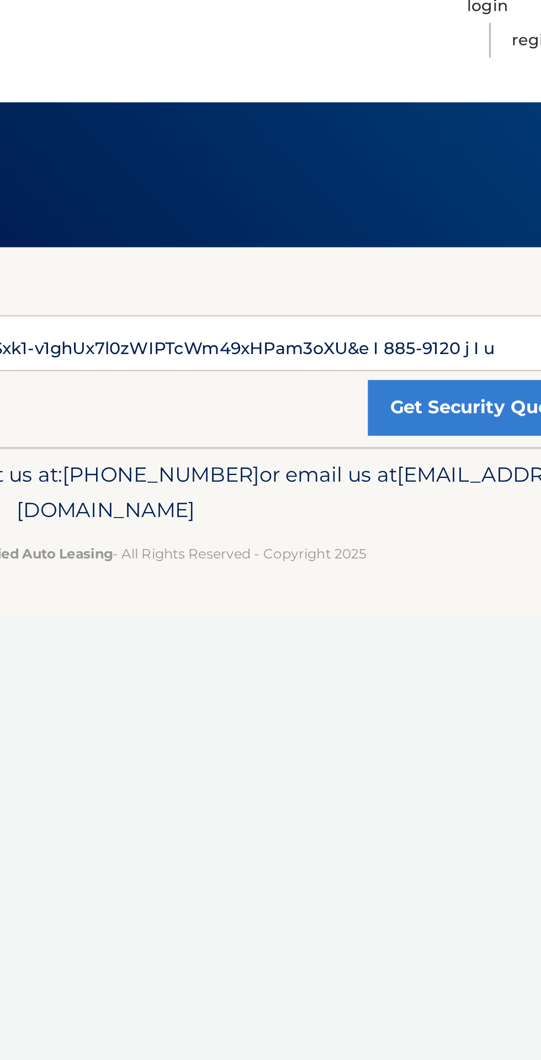
click at [390, 141] on div "Lessee Account Number 7u h 7uI u 375 ü 💓 7 65XR70 8 i9 I8SG_toGEMSxk1-v1ghUx7l0…" at bounding box center [271, 184] width 508 height 99
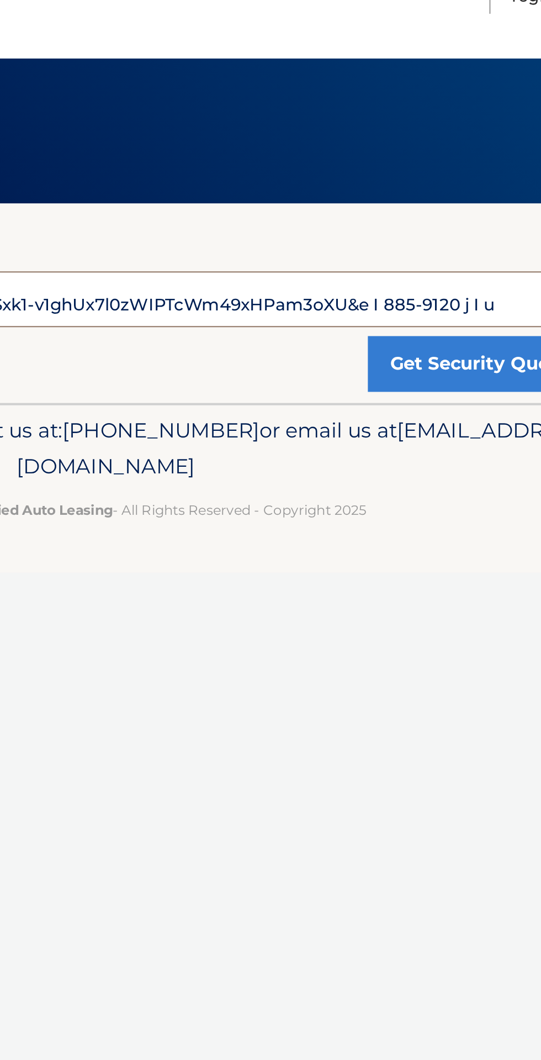
click at [372, 187] on input "7u h 7uI u 375 ü 💓 7 65XR70 8 i9 I8SG_toGEMSxk1-v1ghUx7l0zWIPTcWm49xHPam3oXU&e …" at bounding box center [271, 183] width 508 height 28
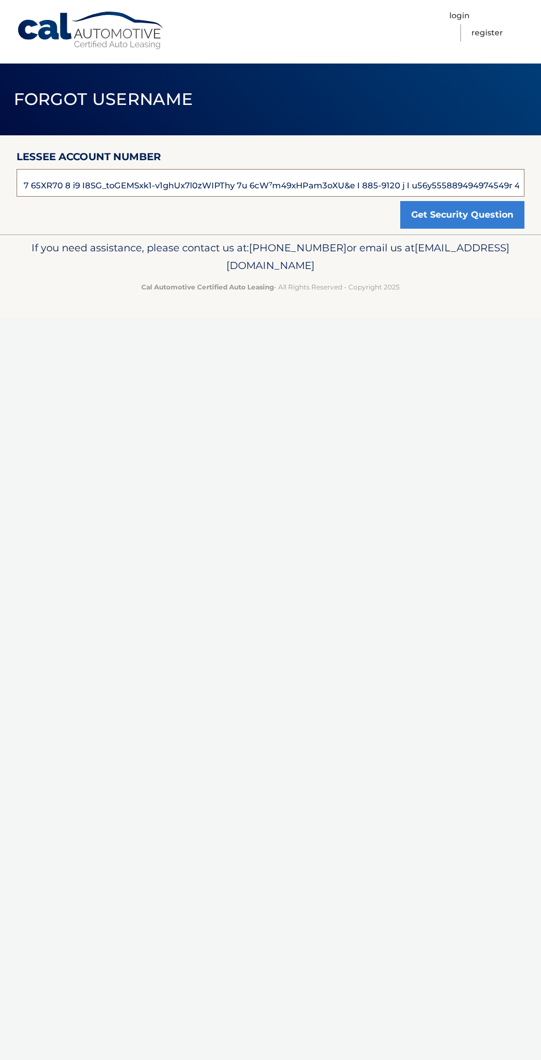
scroll to position [0, 83]
type input "7u h 7uI u 375 ü 💓 7 65XR70 8 i9 I8SG_toGEMSxk1-v1ghUx7l0zWIPThy 7u 6cW⁷m49xHPa…"
click at [80, 163] on label "Lessee Account Number" at bounding box center [89, 159] width 145 height 20
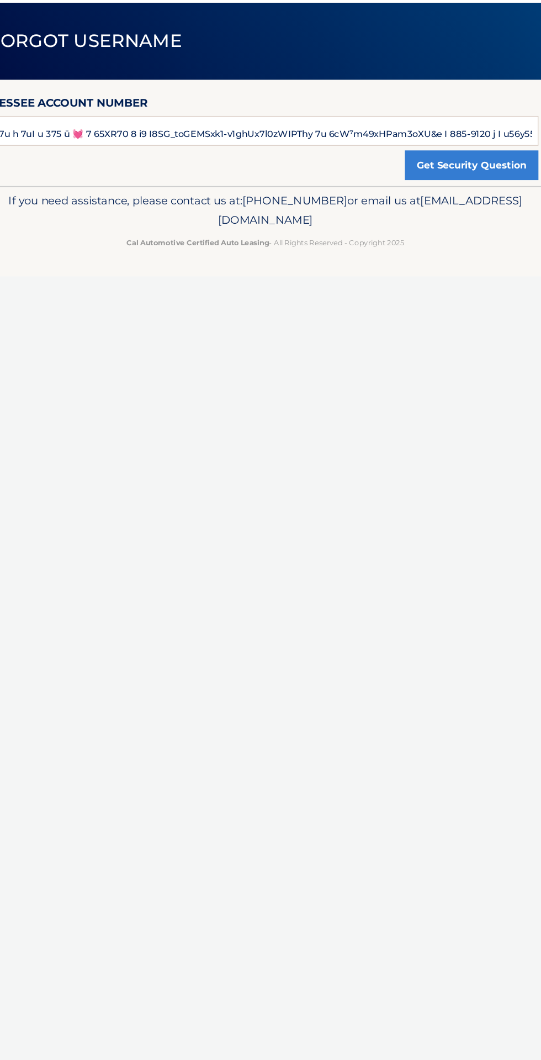
click at [196, 348] on div "Cal Automotive Menu Login Register Forgot Username" at bounding box center [270, 530] width 541 height 1060
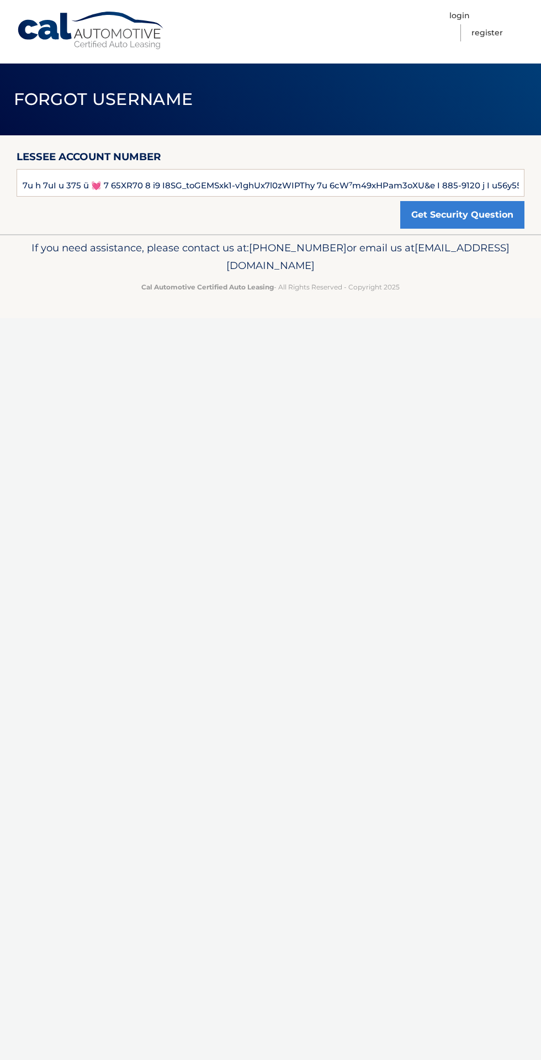
click at [325, 496] on div "Cal Automotive Menu Login Register Forgot Username" at bounding box center [270, 530] width 541 height 1060
click at [312, 560] on div "Cal Automotive Menu Login Register Forgot Username" at bounding box center [270, 530] width 541 height 1060
click at [294, 669] on div "Cal Automotive Menu Login Register Forgot Username" at bounding box center [270, 530] width 541 height 1060
click at [291, 551] on div "Cal Automotive Menu Login Register Forgot Username" at bounding box center [270, 530] width 541 height 1060
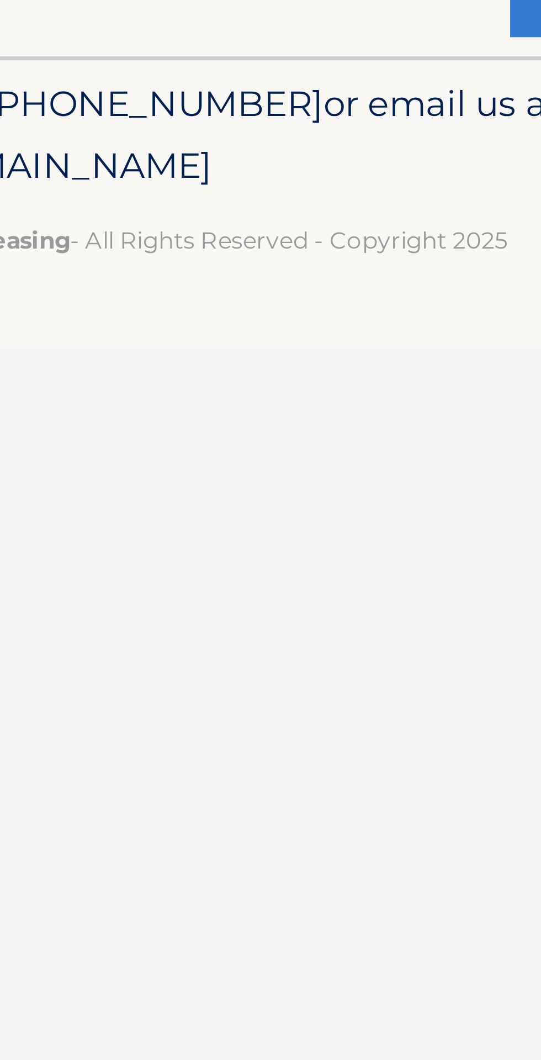
click at [375, 352] on div "Cal Automotive Menu Login Register Forgot Username" at bounding box center [270, 530] width 541 height 1060
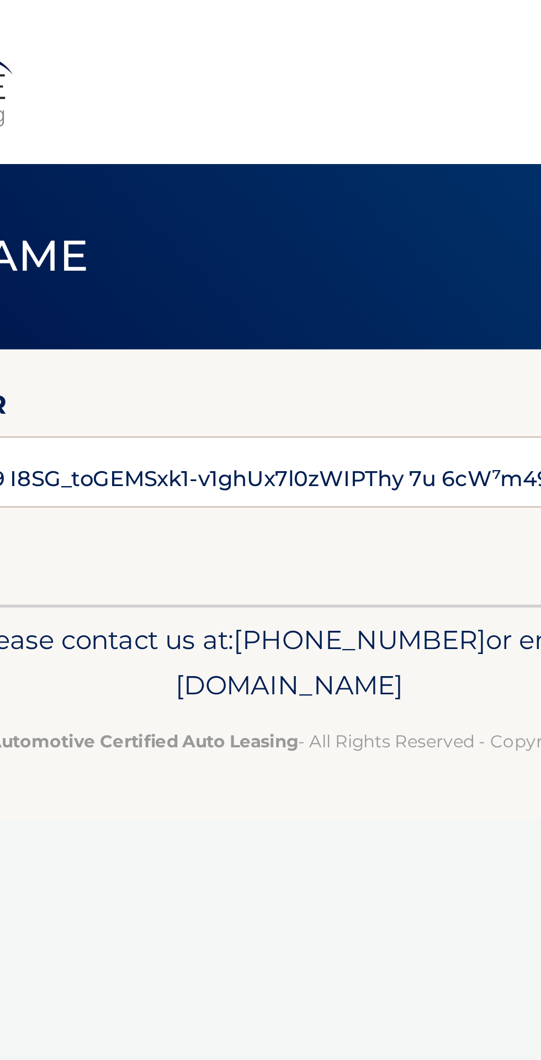
click at [205, 114] on header "Forgot Username" at bounding box center [270, 100] width 541 height 72
click at [287, 218] on div "Lessee Account Number 7u h 7uI u 375 ü 💓 7 65XR70 8 i9 I8SG_toGEMSxk1-v1ghUx7l0…" at bounding box center [271, 184] width 508 height 99
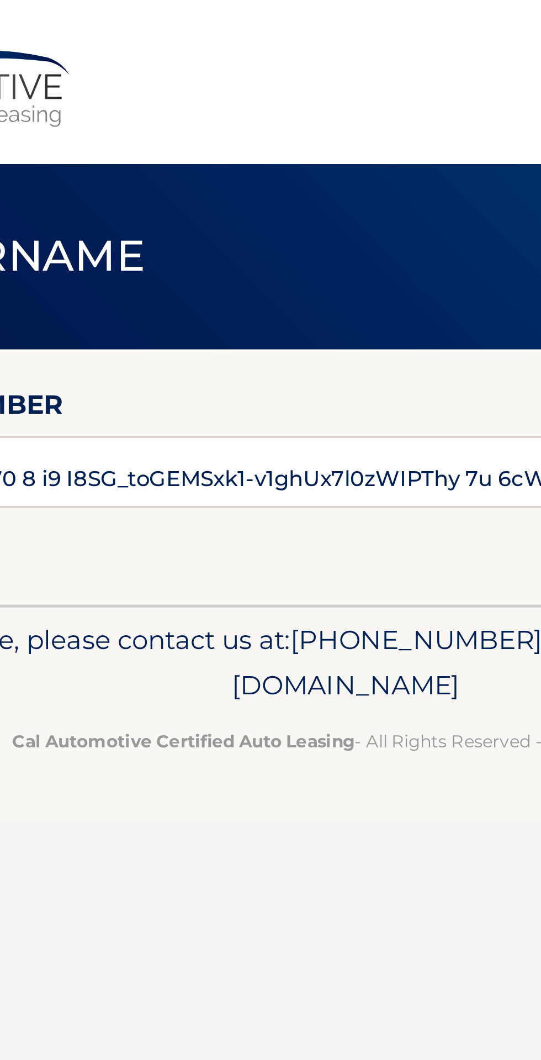
click at [275, 221] on div "Lessee Account Number 7u h 7uI u 375 ü 💓 7 65XR70 8 i9 I8SG_toGEMSxk1-v1ghUx7l0…" at bounding box center [271, 184] width 508 height 99
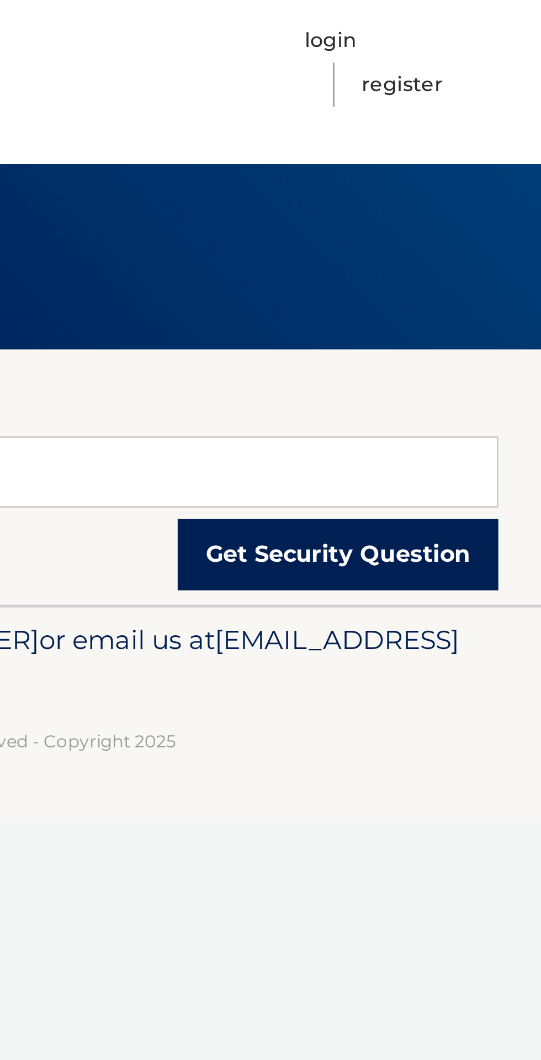
click at [483, 226] on button "Get Security Question" at bounding box center [462, 215] width 124 height 28
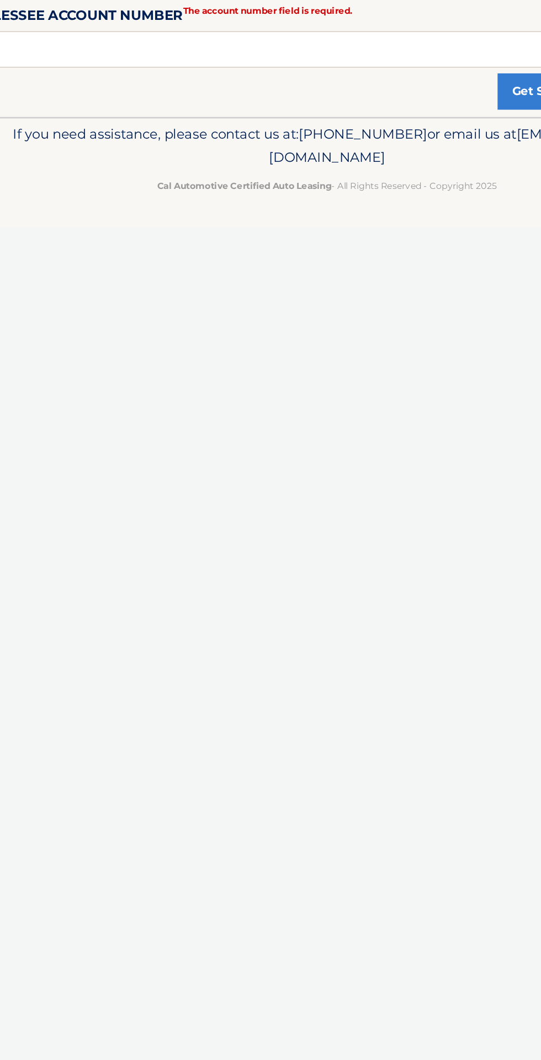
click at [170, 386] on div "Cal Automotive Menu Login Register Forgot Username" at bounding box center [270, 530] width 541 height 1060
click at [192, 594] on div "Cal Automotive Menu Login Register Forgot Username" at bounding box center [270, 530] width 541 height 1060
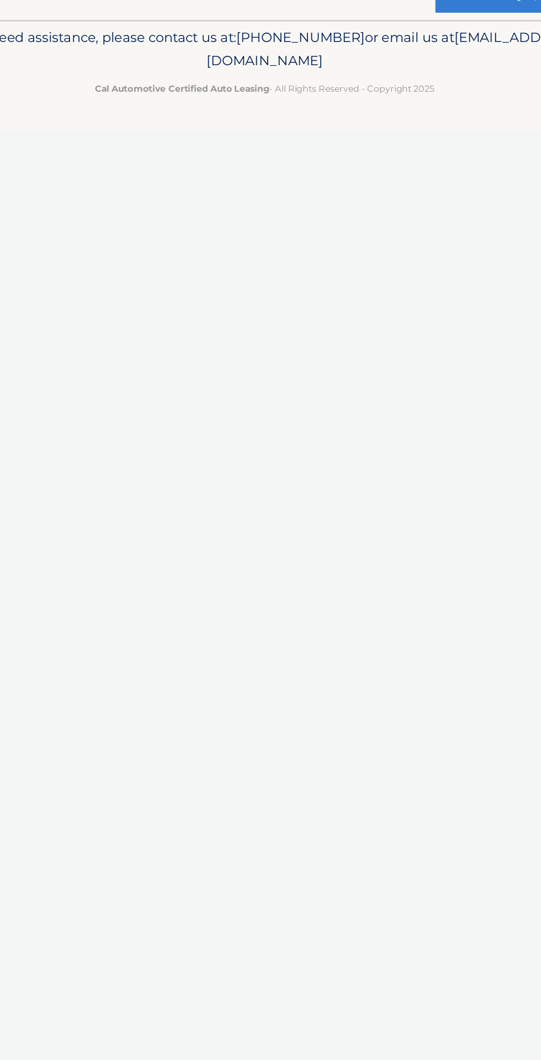
click at [258, 611] on div "Cal Automotive Menu Login Register Forgot Username" at bounding box center [270, 530] width 541 height 1060
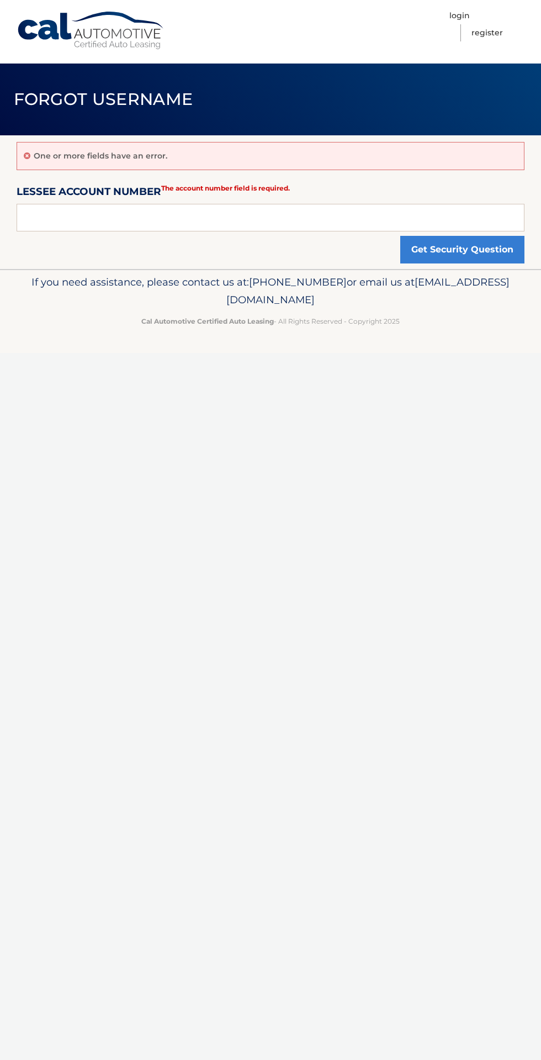
click at [346, 600] on div "Cal Automotive Menu Login Register Forgot Username" at bounding box center [270, 530] width 541 height 1060
click at [347, 645] on div "Cal Automotive Menu Login Register Forgot Username" at bounding box center [270, 530] width 541 height 1060
click at [233, 563] on div "Cal Automotive Menu Login Register Forgot Username" at bounding box center [270, 530] width 541 height 1060
click at [376, 692] on div "Cal Automotive Menu Login Register Forgot Username" at bounding box center [270, 530] width 541 height 1060
click at [365, 617] on div "Cal Automotive Menu Login Register Forgot Username" at bounding box center [270, 530] width 541 height 1060
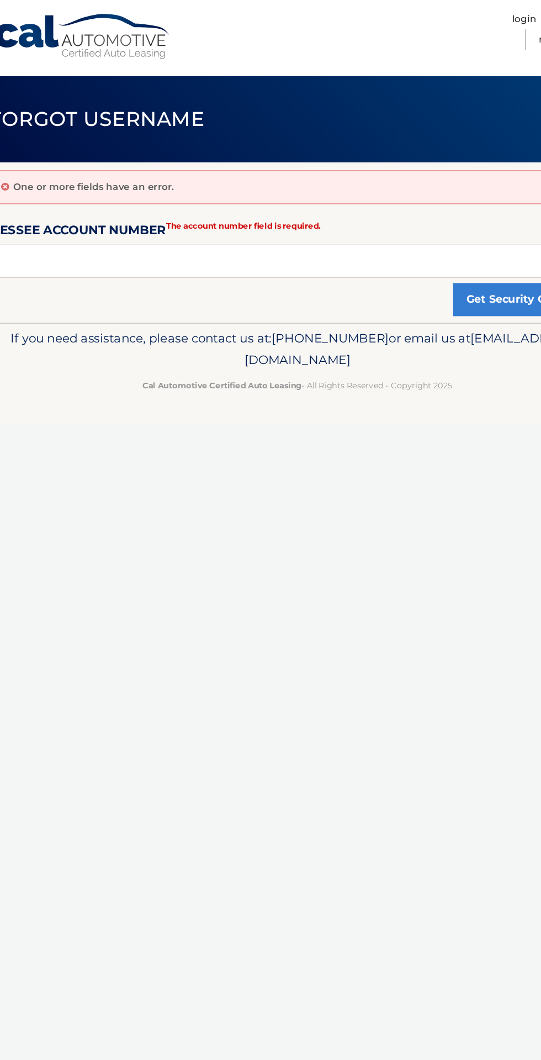
click at [183, 267] on div "One or more fields have an error. Lessee Account Number The account number fiel…" at bounding box center [271, 202] width 508 height 134
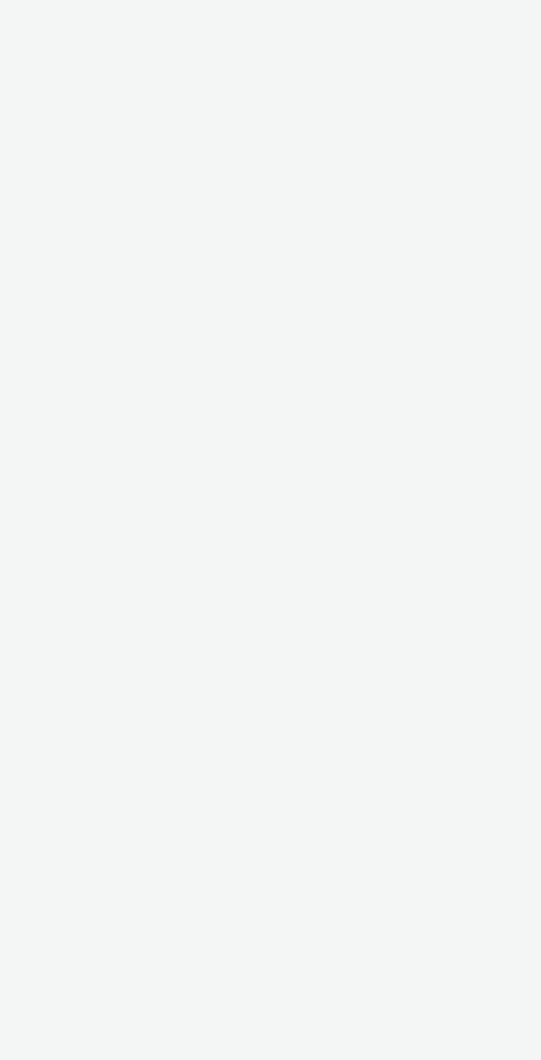
click at [494, 583] on div "Cal Automotive Menu Login Register Forgot Username" at bounding box center [270, 530] width 541 height 1060
click at [412, 451] on div "Cal Automotive Menu Login Register Forgot Username" at bounding box center [270, 530] width 541 height 1060
click at [453, 486] on div "Cal Automotive Menu Login Register Forgot Username" at bounding box center [270, 530] width 541 height 1060
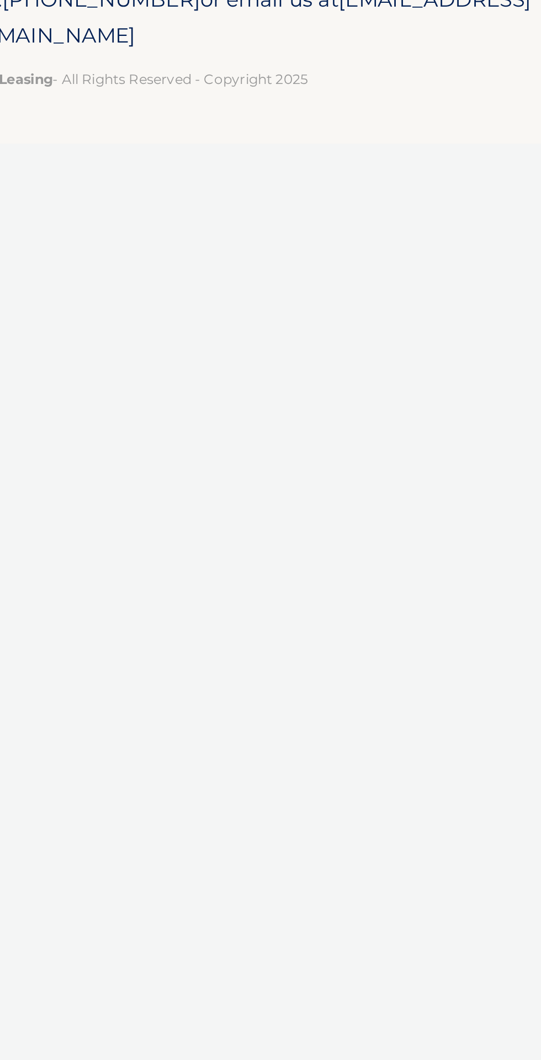
click at [386, 513] on div "Cal Automotive Menu Login Register Forgot Username" at bounding box center [270, 530] width 541 height 1060
click at [389, 511] on div "Cal Automotive Menu Login Register Forgot Username" at bounding box center [270, 530] width 541 height 1060
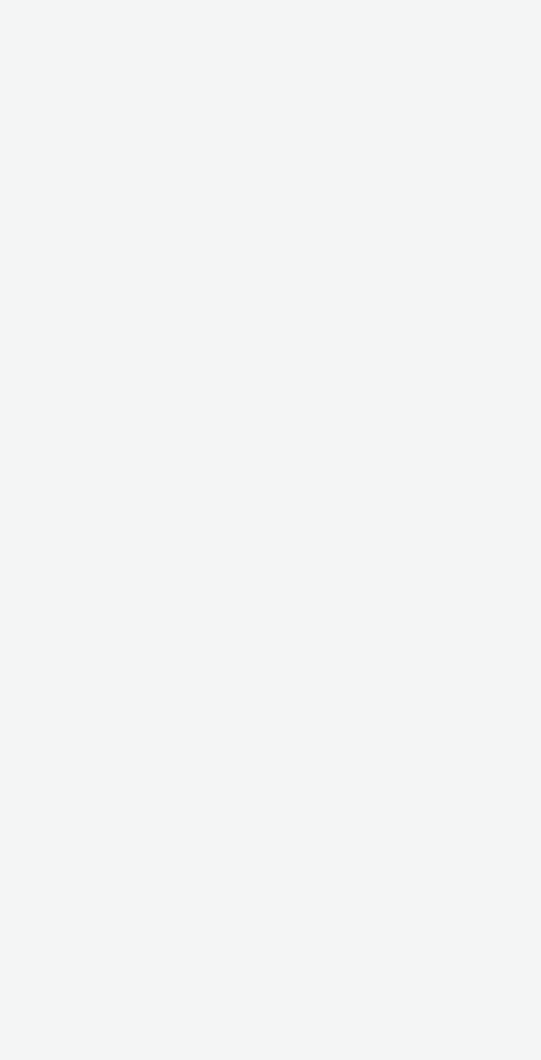
click at [198, 579] on div "Cal Automotive Menu Login Register Forgot Username" at bounding box center [270, 530] width 541 height 1060
click at [224, 562] on div "Cal Automotive Menu Login Register Forgot Username" at bounding box center [270, 530] width 541 height 1060
click at [197, 732] on div "Cal Automotive Menu Login Register Forgot Username" at bounding box center [270, 530] width 541 height 1060
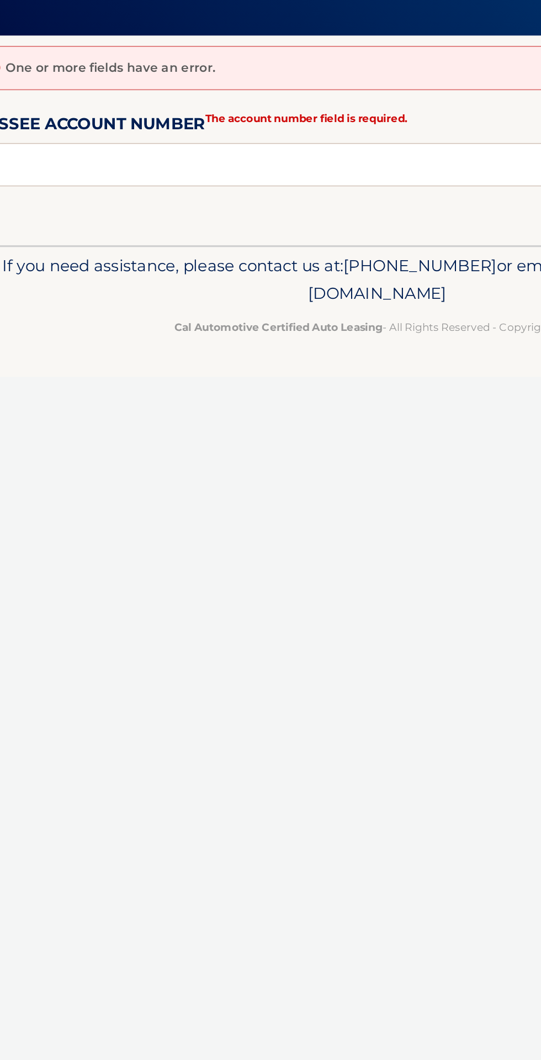
click at [273, 483] on div "Cal Automotive Menu Login Register Forgot Username" at bounding box center [270, 530] width 541 height 1060
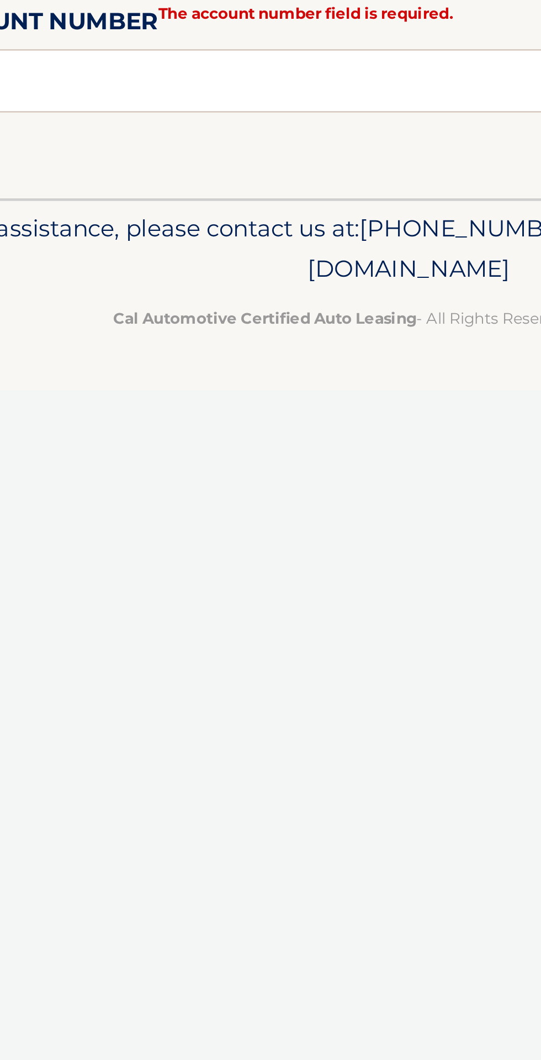
click at [180, 286] on p "If you need assistance, please contact us at: [PHONE_NUMBER] or email us at [EM…" at bounding box center [271, 290] width 508 height 35
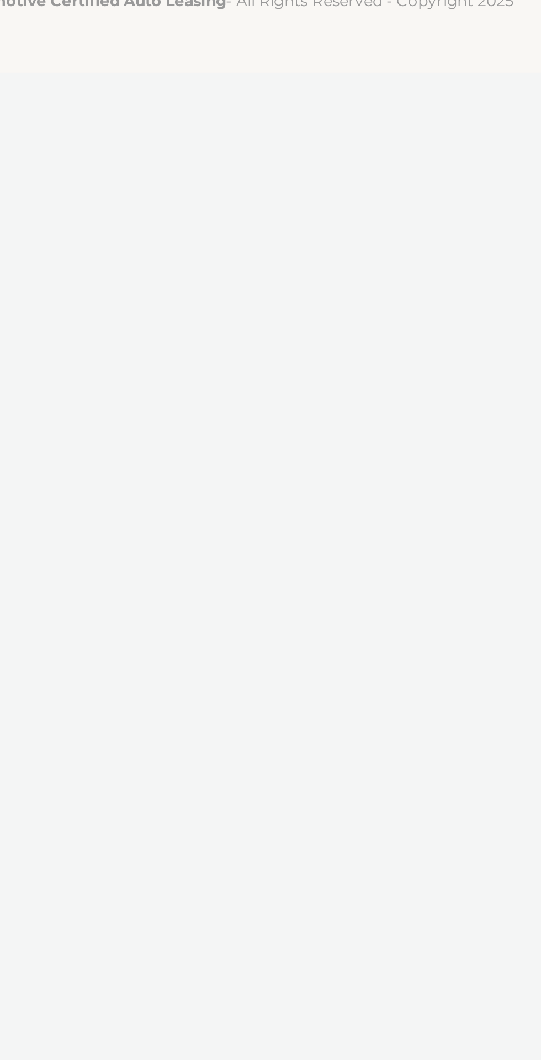
click at [352, 396] on div "Cal Automotive Menu Login Register Forgot Username" at bounding box center [270, 530] width 541 height 1060
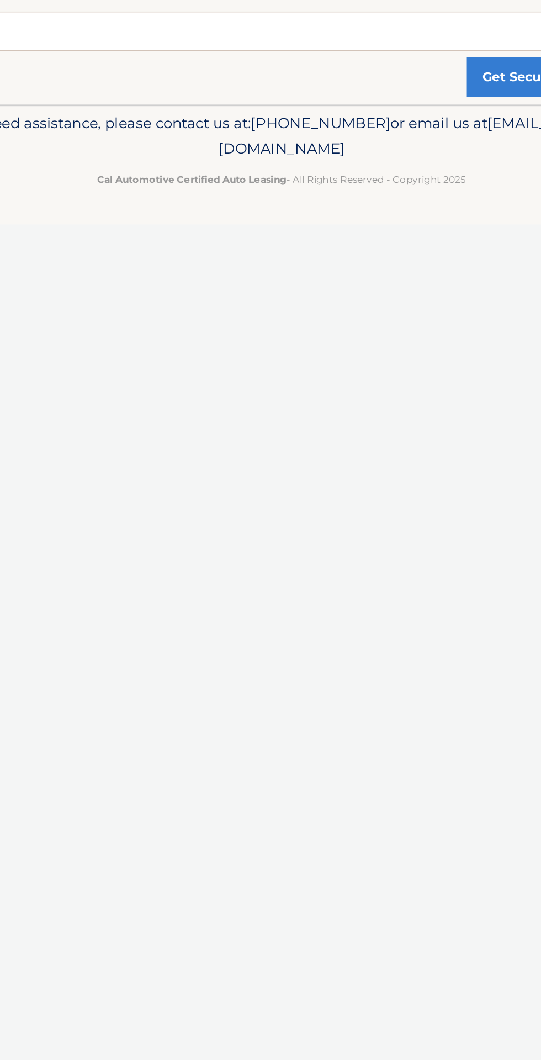
click at [348, 567] on div "Cal Automotive Menu Login Register Forgot Username" at bounding box center [270, 530] width 541 height 1060
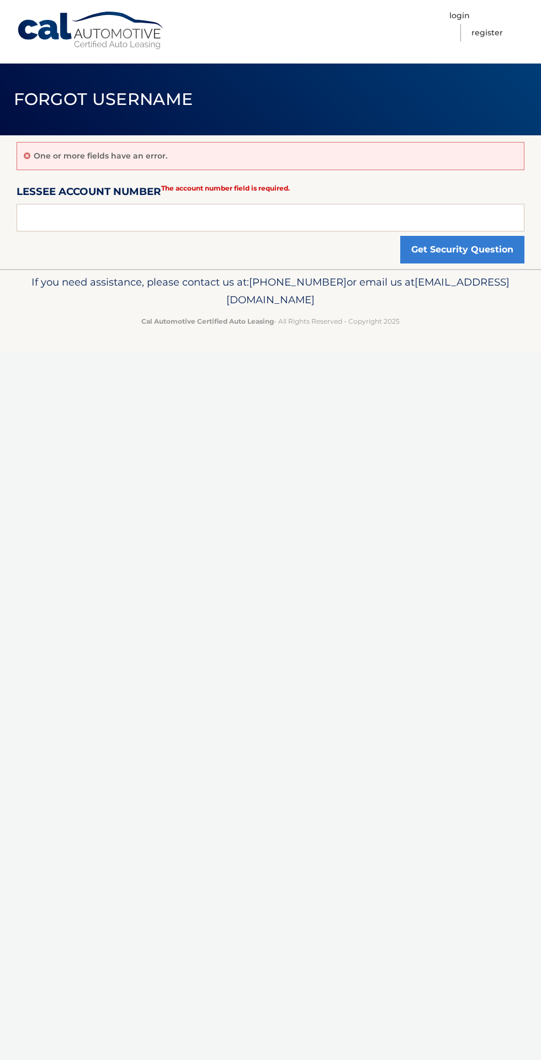
click at [357, 27] on nav "Menu Login Register" at bounding box center [350, 32] width 350 height 64
click at [419, 478] on div "Cal Automotive Menu Login Register Forgot Username" at bounding box center [270, 530] width 541 height 1060
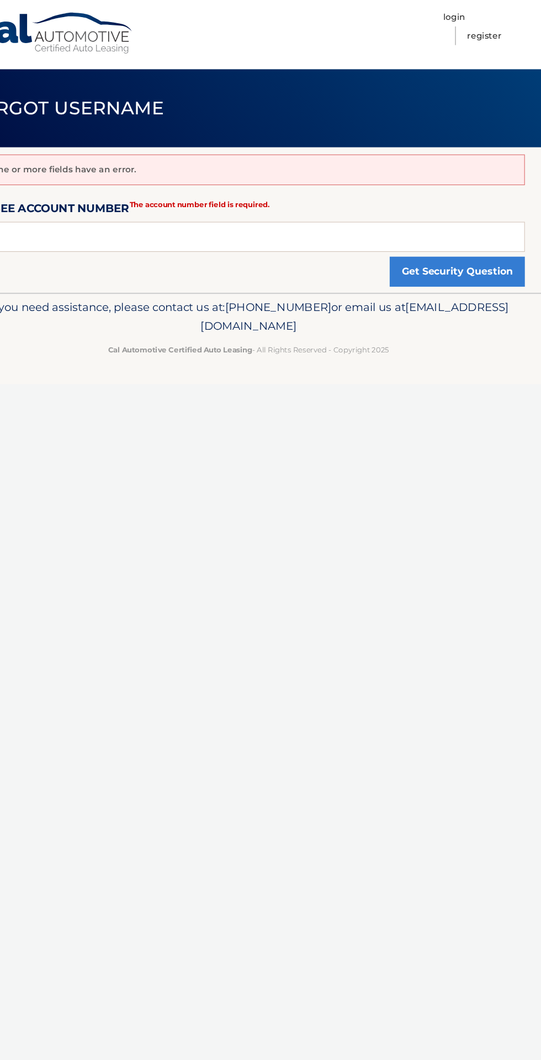
click at [340, 414] on div "Cal Automotive Menu Login Register Forgot Username" at bounding box center [270, 530] width 541 height 1060
click at [404, 143] on div "One or more fields have an error." at bounding box center [271, 156] width 508 height 28
click at [149, 215] on input "text" at bounding box center [271, 218] width 508 height 28
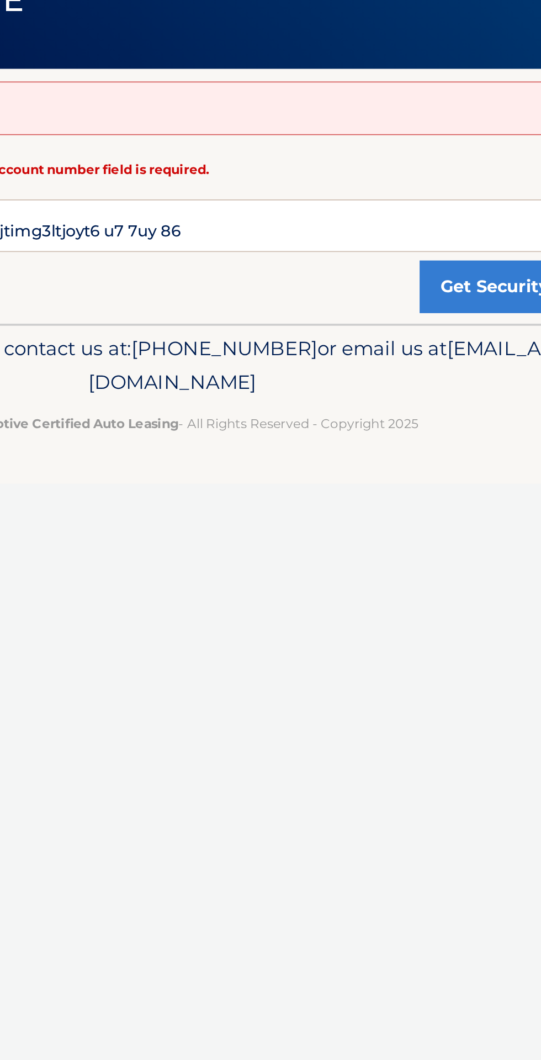
click at [372, 172] on div "One or more fields have an error. Lessee Account Number unity u u5u5jyhhuy7lu5y…" at bounding box center [271, 202] width 508 height 134
click at [232, 139] on div "One or more fields have an error. Lessee Account Number unity u u5u5jyhhuy7lu5y…" at bounding box center [271, 202] width 508 height 134
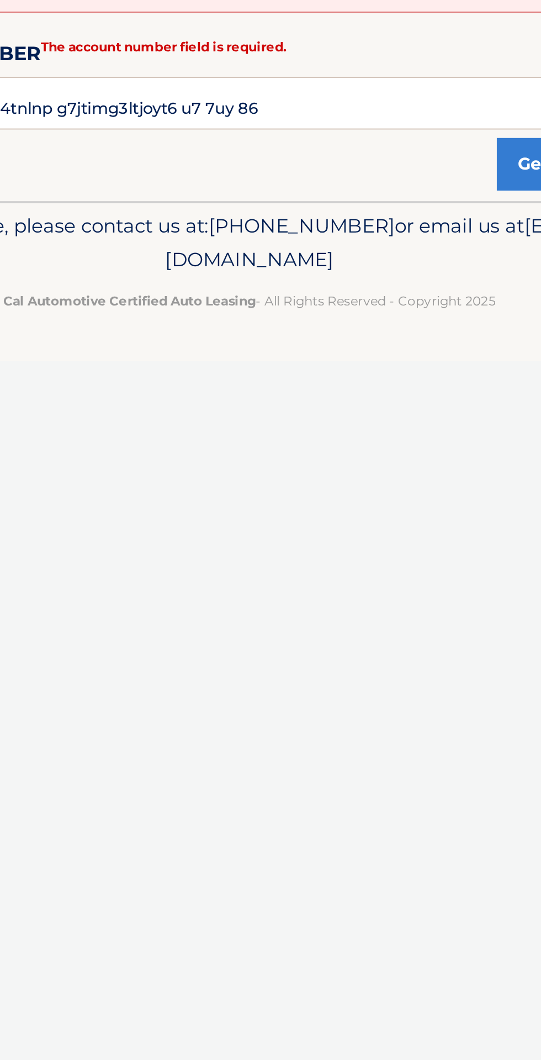
click at [305, 368] on div "Cal Automotive Menu Login Register Forgot Username" at bounding box center [270, 530] width 541 height 1060
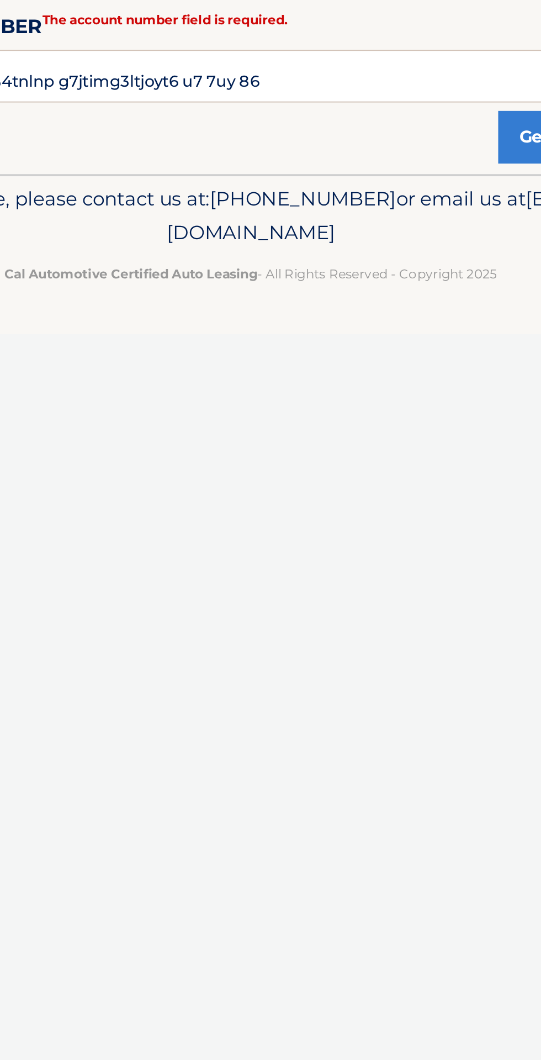
click at [335, 455] on div "Cal Automotive Menu Login Register Forgot Username" at bounding box center [270, 530] width 541 height 1060
click at [230, 299] on span "[EMAIL_ADDRESS][DOMAIN_NAME]" at bounding box center [367, 291] width 283 height 30
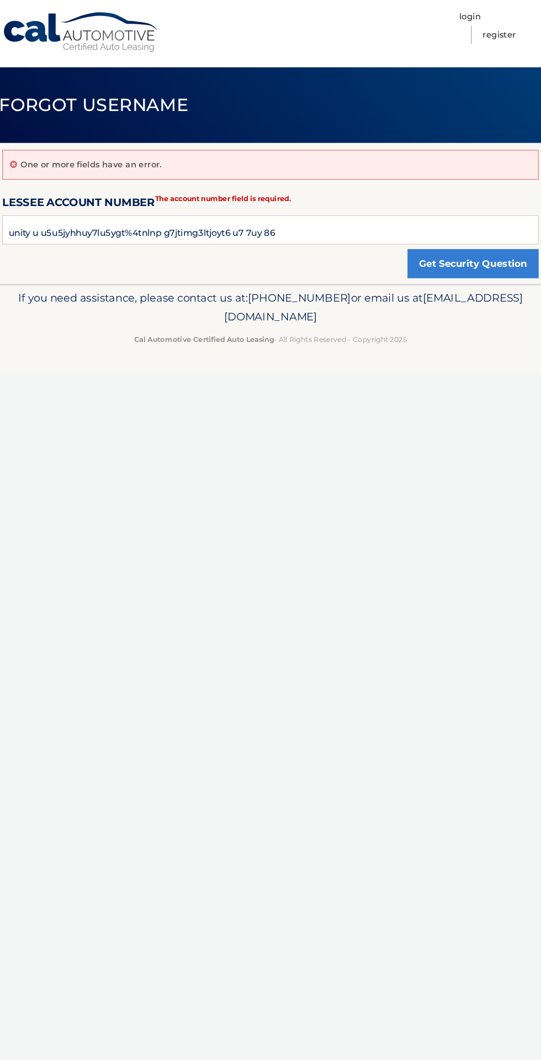
click at [294, 252] on div "One or more fields have an error. Lessee Account Number unity u u5u5jyhhuy7lu5y…" at bounding box center [271, 202] width 508 height 134
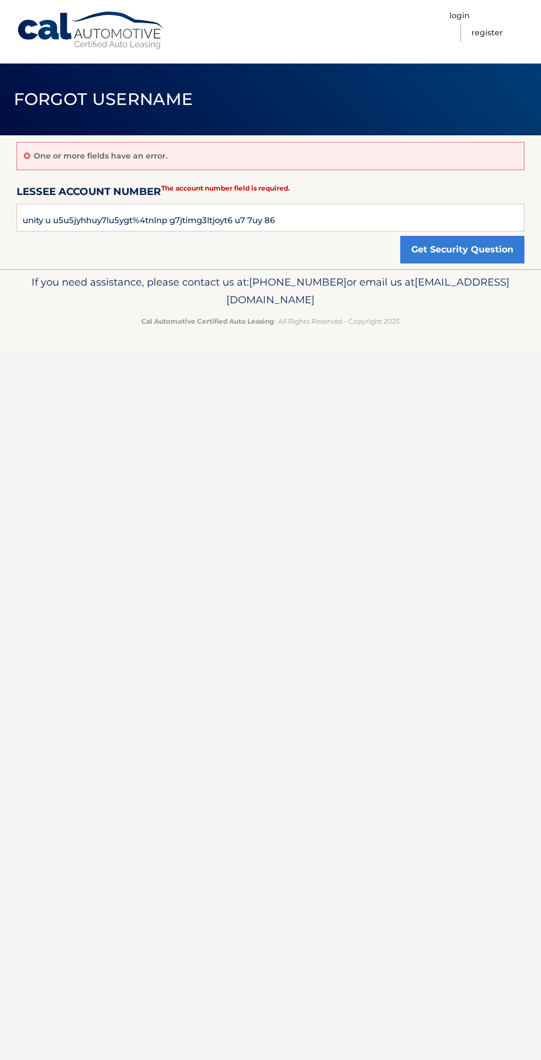
click at [446, 428] on div "Cal Automotive Menu Login Register Forgot Username" at bounding box center [270, 530] width 541 height 1060
click at [183, 25] on nav "Menu Login Register" at bounding box center [350, 32] width 350 height 64
click at [459, 374] on div "Cal Automotive Menu Login Register Forgot Username" at bounding box center [270, 530] width 541 height 1060
click at [376, 224] on input "unity u u5u5jyhhuy7lu5ygt%4tnlnp g7jtimg3ltjoyt6 u7 7uy 86" at bounding box center [271, 218] width 508 height 28
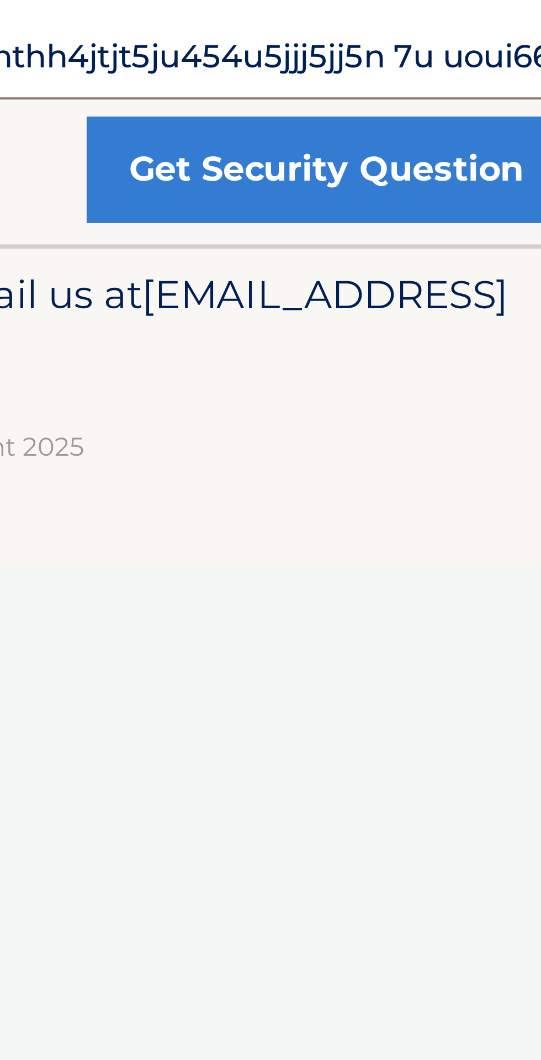
scroll to position [0, 310]
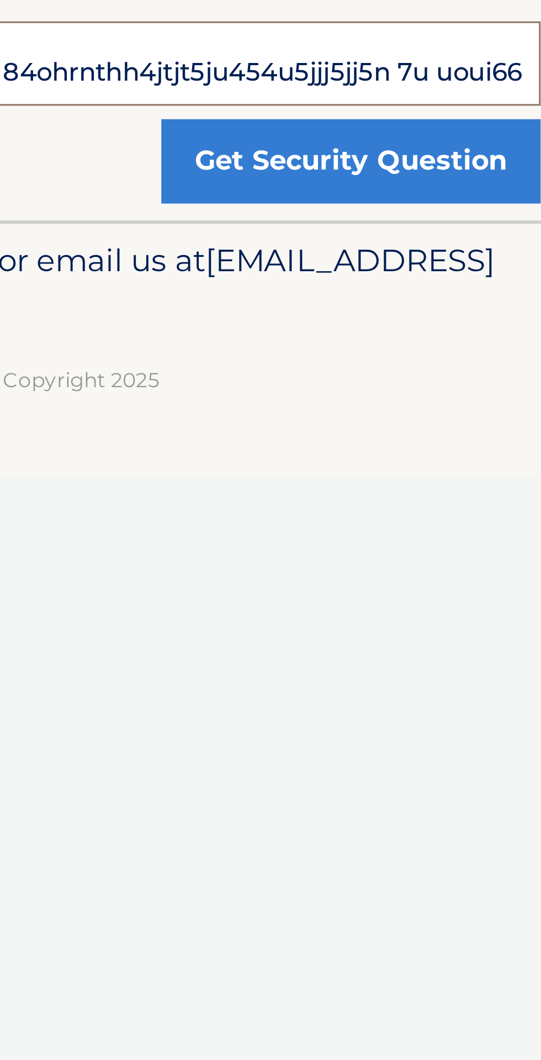
type input "unity u u5u5jyhhuy7lu5ygt%4tnlnp g7jtimg3ltjoyt6 u7 7uy 6k5 I 885-9120 644-2376…"
click at [429, 324] on p "Cal Automotive Certified Auto Leasing - All Rights Reserved - Copyright 2025" at bounding box center [271, 321] width 508 height 12
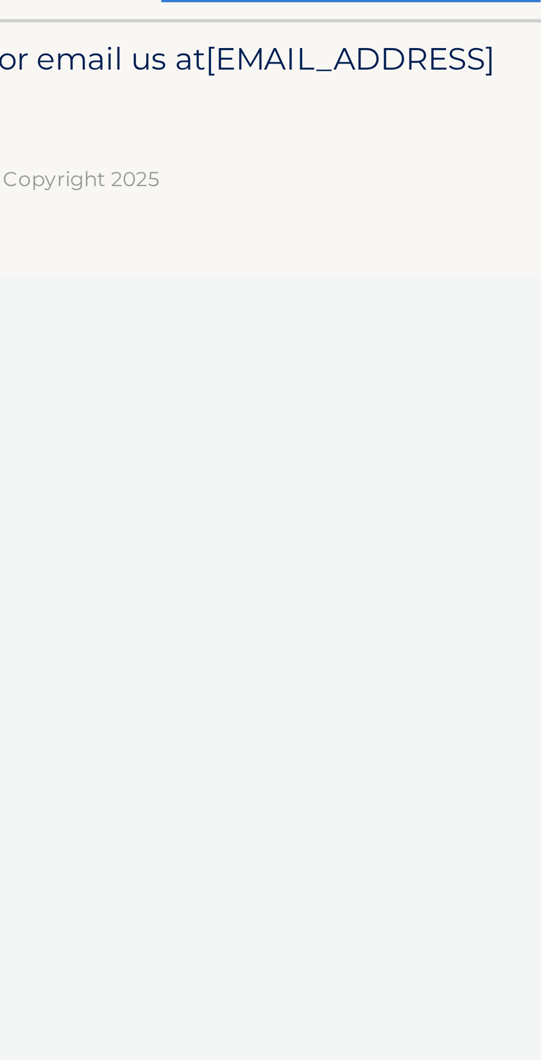
click at [474, 321] on p "Cal Automotive Certified Auto Leasing - All Rights Reserved - Copyright 2025" at bounding box center [271, 321] width 508 height 12
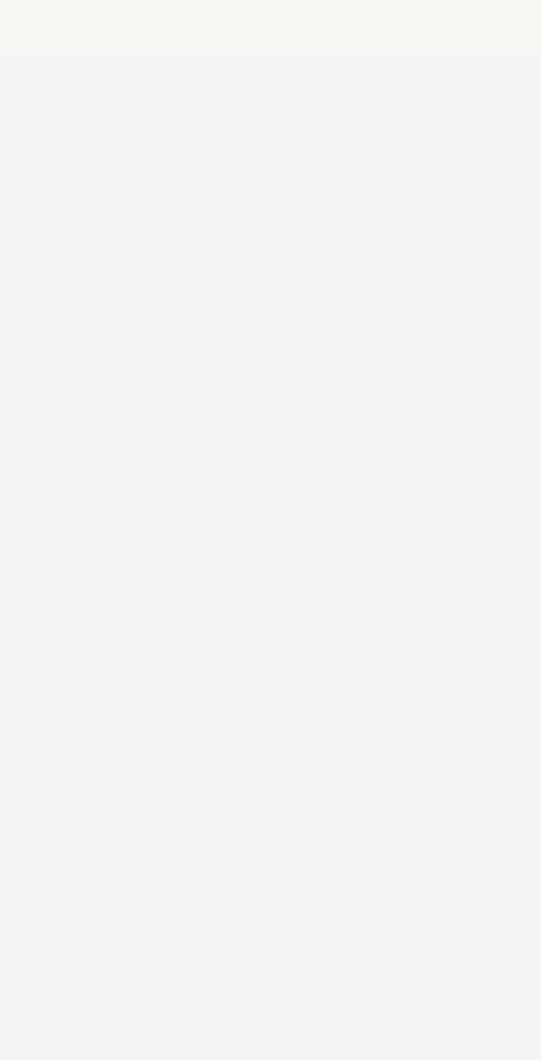
click at [102, 347] on footer "If you need assistance, please contact us at: [PHONE_NUMBER] or email us at [EM…" at bounding box center [270, 311] width 541 height 84
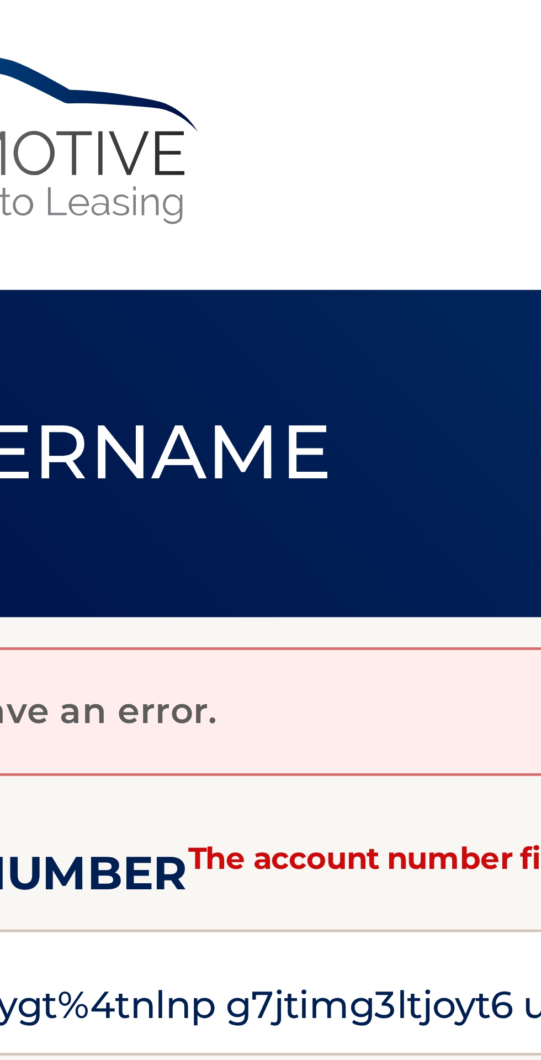
click at [160, 48] on link "Cal Automotive" at bounding box center [91, 30] width 149 height 39
click at [179, 97] on span "Forgot Username" at bounding box center [104, 99] width 180 height 20
